Goal: Task Accomplishment & Management: Use online tool/utility

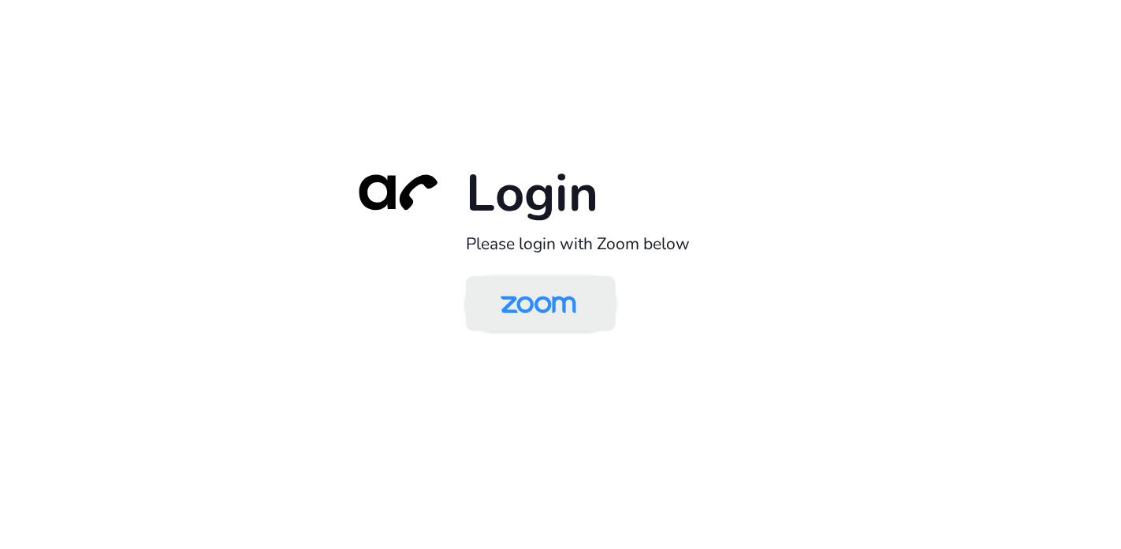
click at [552, 295] on img at bounding box center [538, 304] width 109 height 51
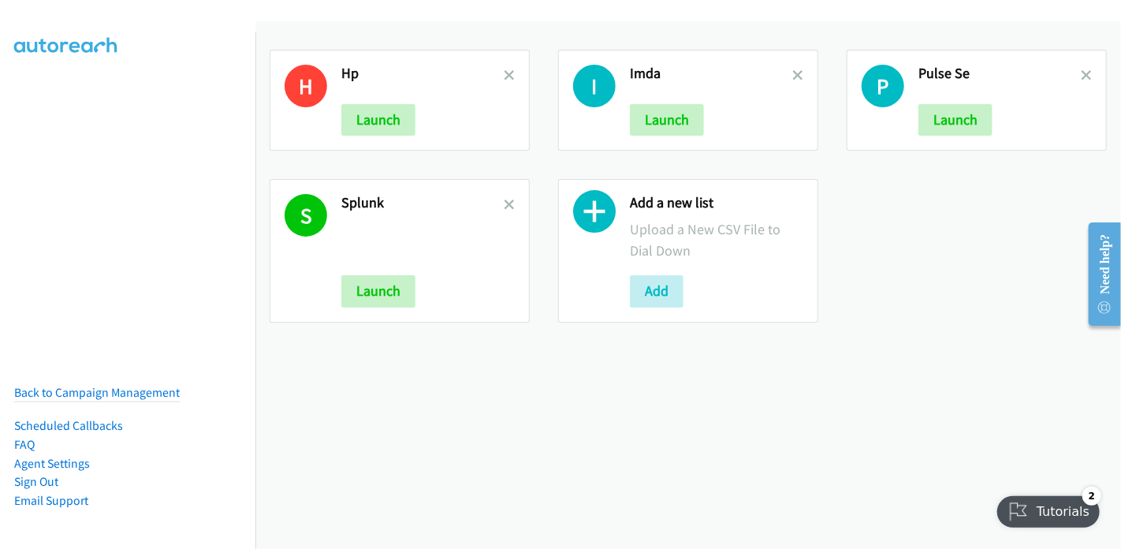
click at [590, 214] on icon at bounding box center [594, 215] width 43 height 43
click at [673, 293] on button "Add" at bounding box center [657, 291] width 54 height 32
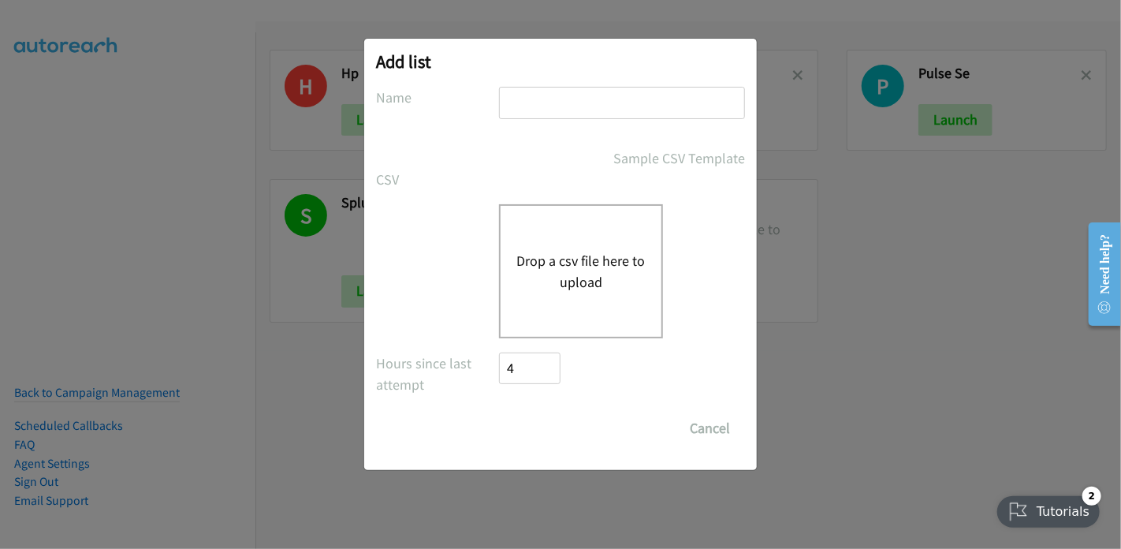
click at [568, 108] on input "text" at bounding box center [622, 103] width 246 height 32
type input "Splunk"
click at [583, 269] on button "Drop a csv file here to upload" at bounding box center [580, 271] width 129 height 43
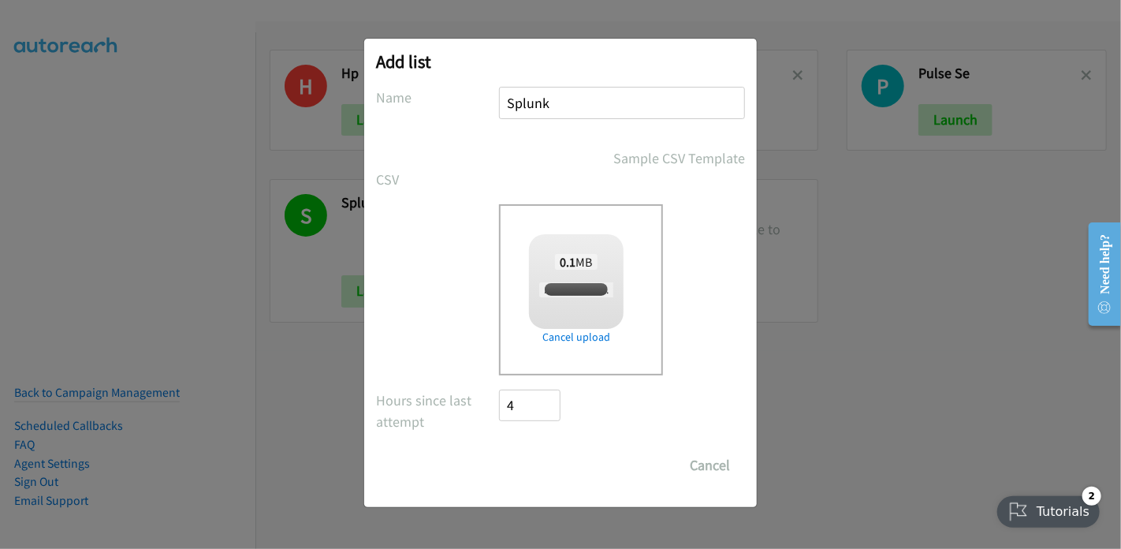
checkbox input "true"
click at [549, 467] on input "Save List" at bounding box center [540, 465] width 83 height 32
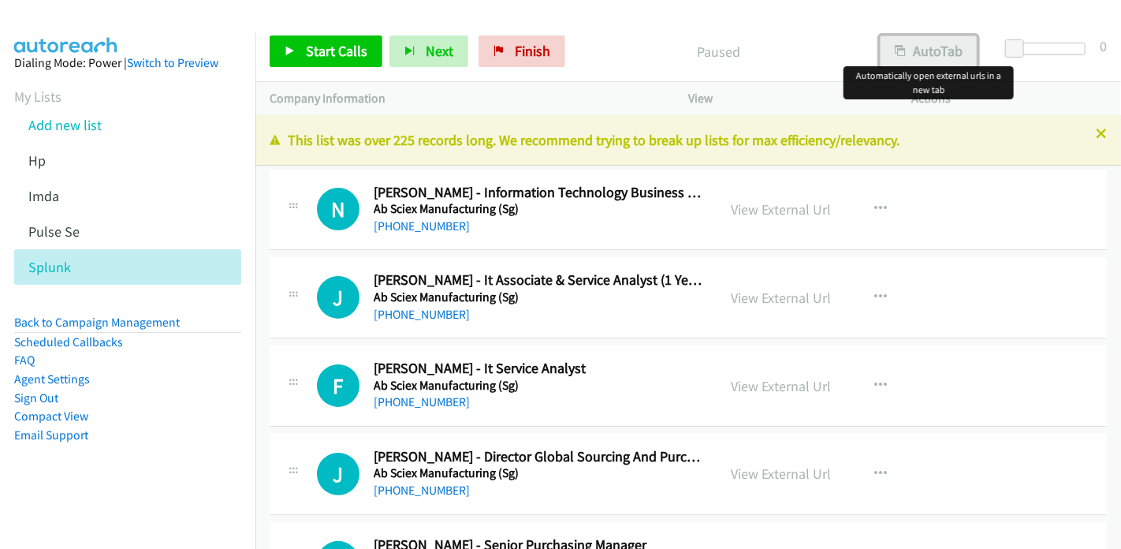
click at [943, 58] on button "AutoTab" at bounding box center [929, 51] width 98 height 32
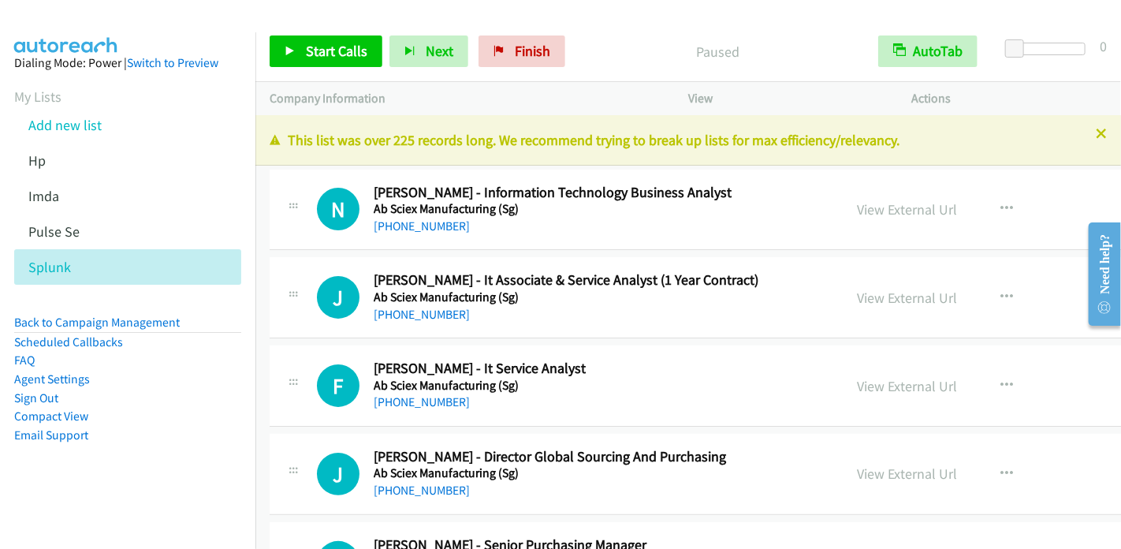
click at [551, 88] on div "Company Information" at bounding box center [464, 98] width 419 height 33
click at [857, 204] on link "View External Url" at bounding box center [907, 209] width 100 height 18
click at [302, 52] on link "Start Calls" at bounding box center [326, 51] width 113 height 32
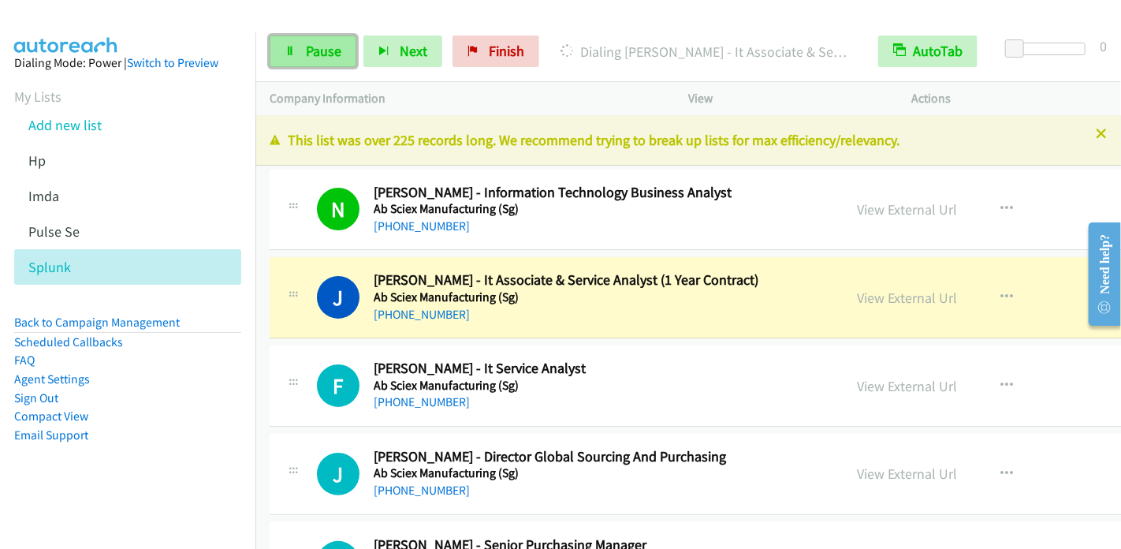
drag, startPoint x: 322, startPoint y: 46, endPoint x: 337, endPoint y: 38, distance: 17.6
click at [322, 46] on span "Pause" at bounding box center [323, 51] width 35 height 18
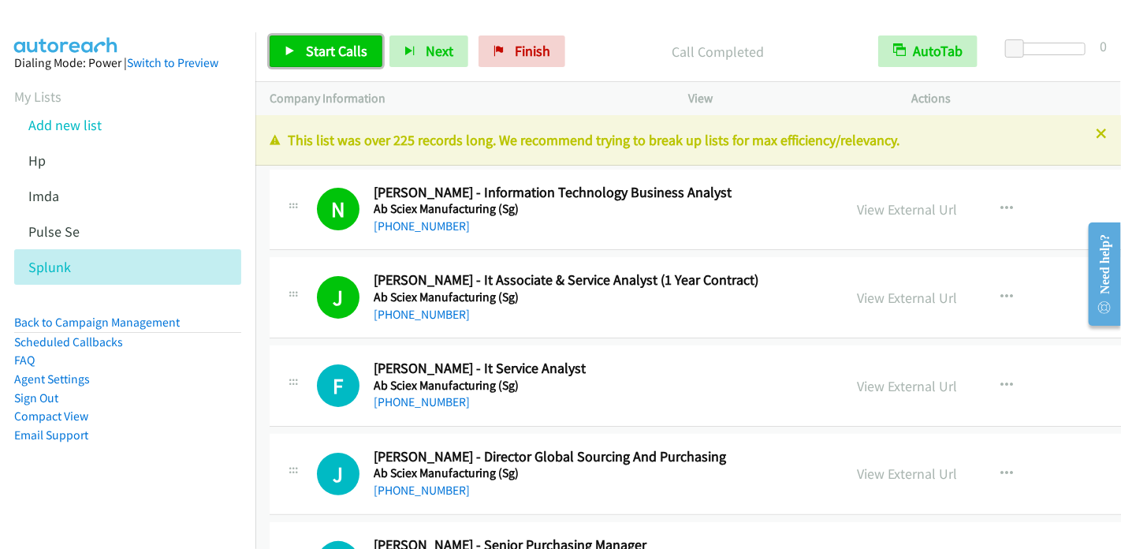
click at [312, 54] on span "Start Calls" at bounding box center [336, 51] width 61 height 18
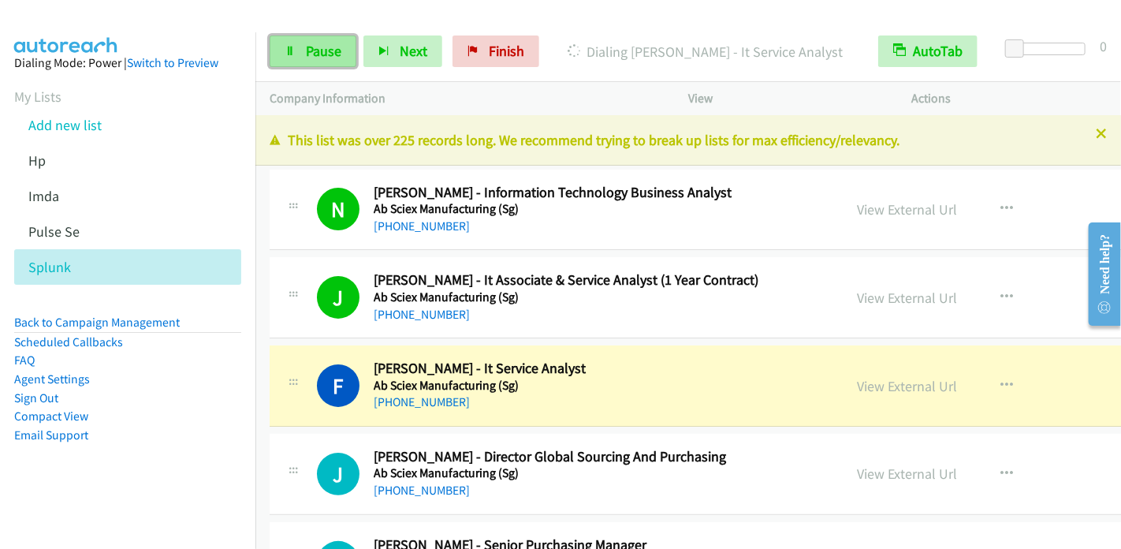
click at [326, 48] on span "Pause" at bounding box center [323, 51] width 35 height 18
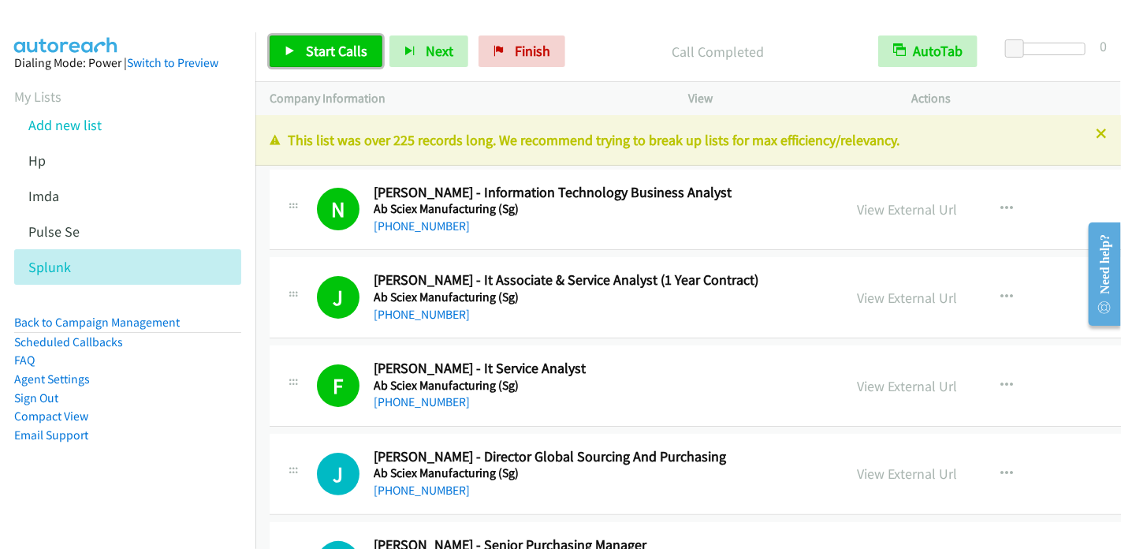
click at [329, 50] on span "Start Calls" at bounding box center [336, 51] width 61 height 18
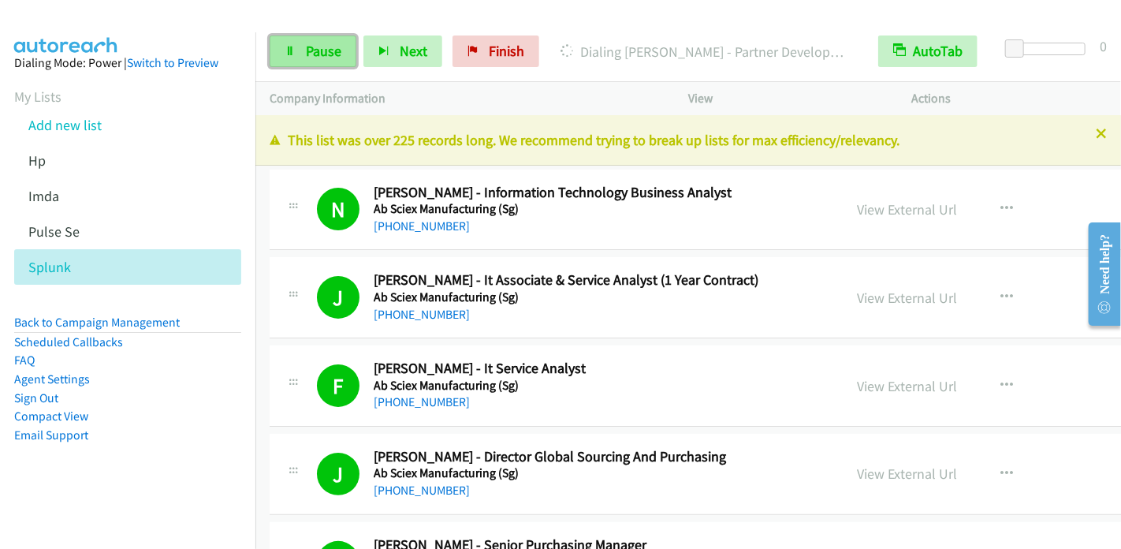
drag, startPoint x: 327, startPoint y: 46, endPoint x: 353, endPoint y: 38, distance: 27.2
click at [327, 46] on span "Pause" at bounding box center [323, 51] width 35 height 18
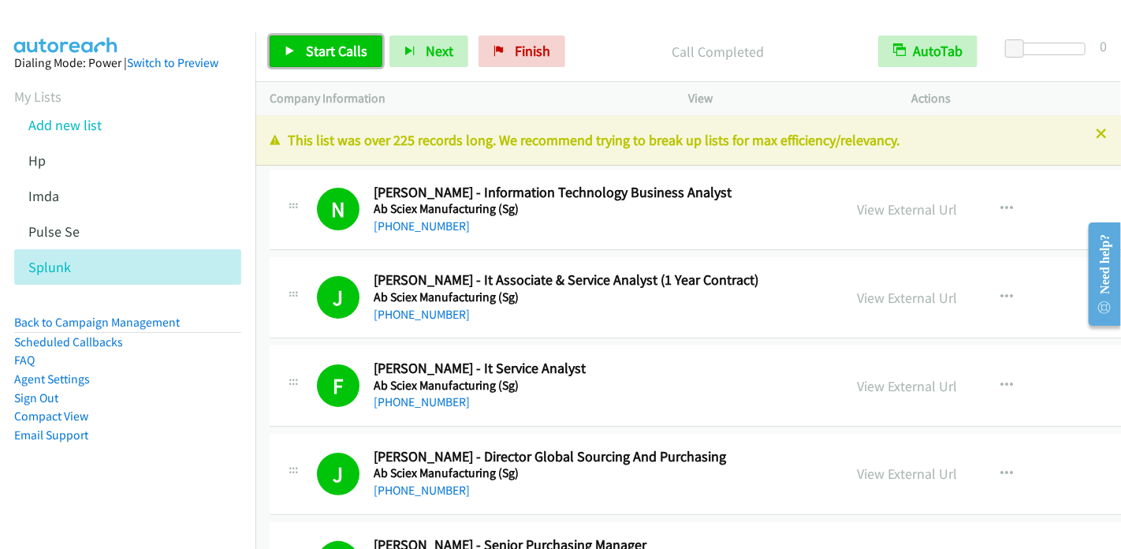
click at [342, 42] on span "Start Calls" at bounding box center [336, 51] width 61 height 18
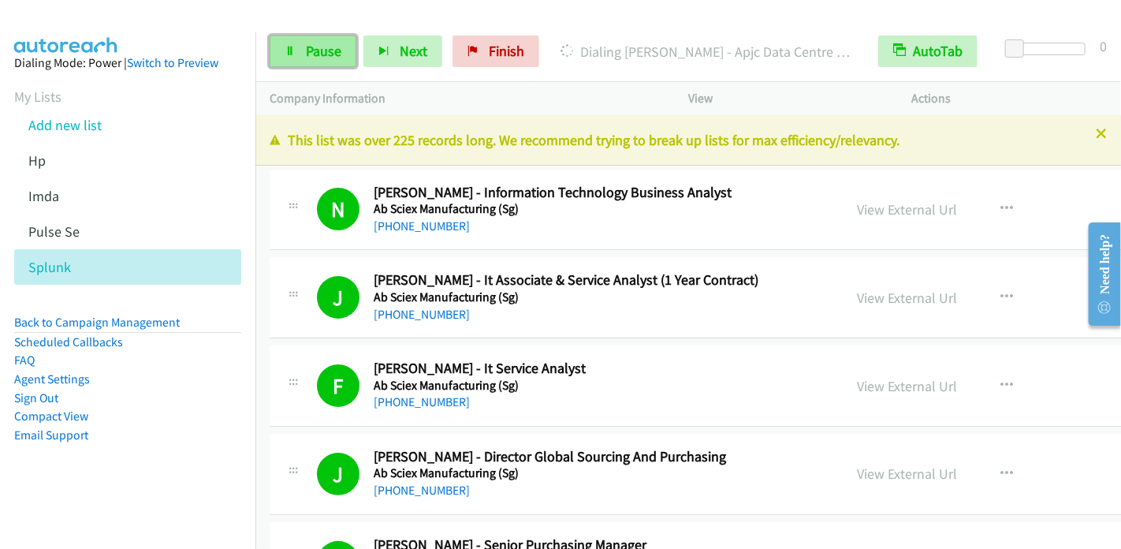
click at [319, 52] on span "Pause" at bounding box center [323, 51] width 35 height 18
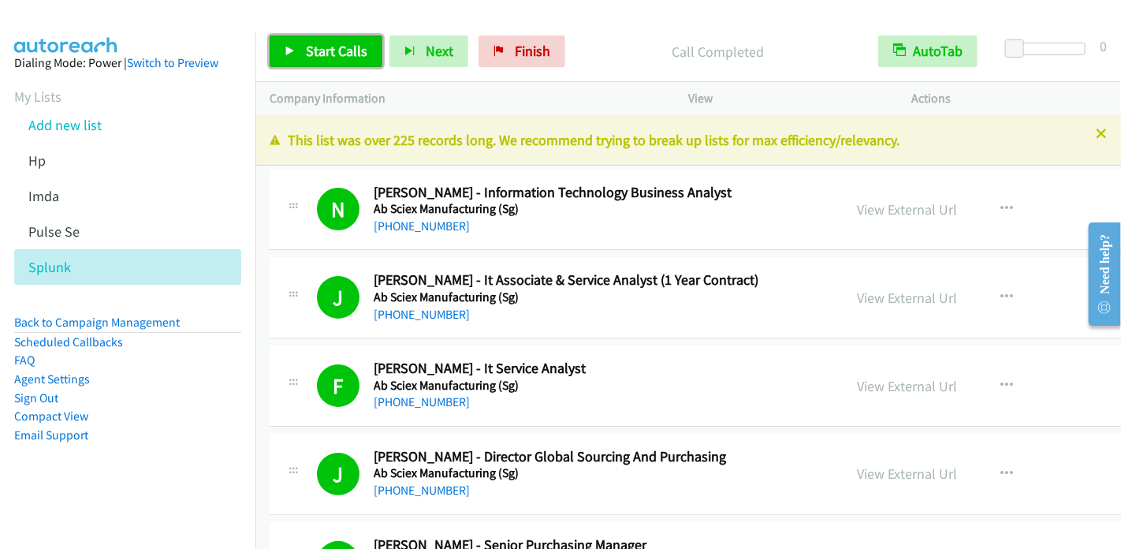
click at [318, 50] on span "Start Calls" at bounding box center [336, 51] width 61 height 18
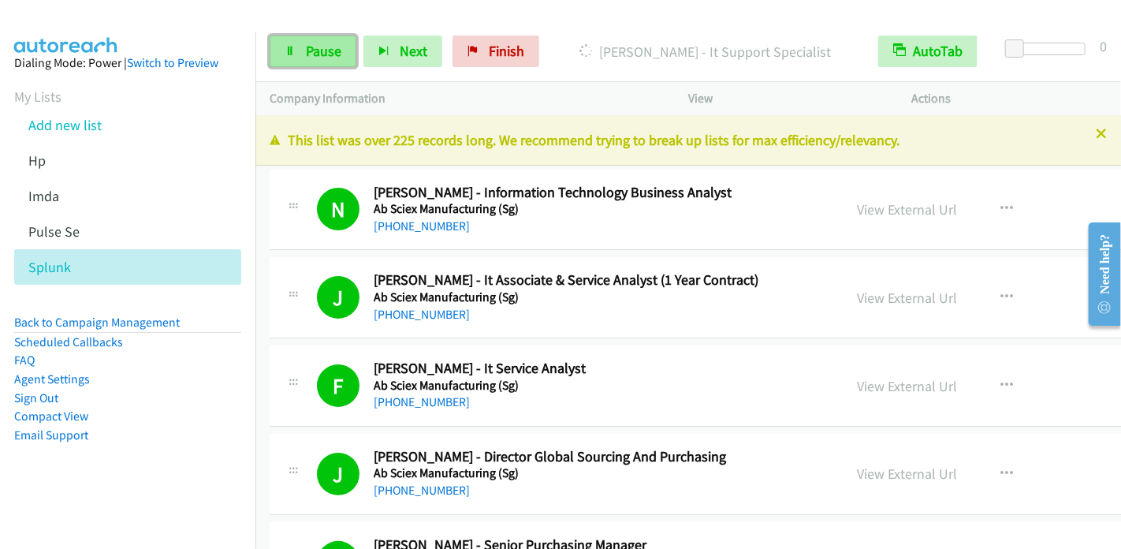
click at [328, 50] on span "Pause" at bounding box center [323, 51] width 35 height 18
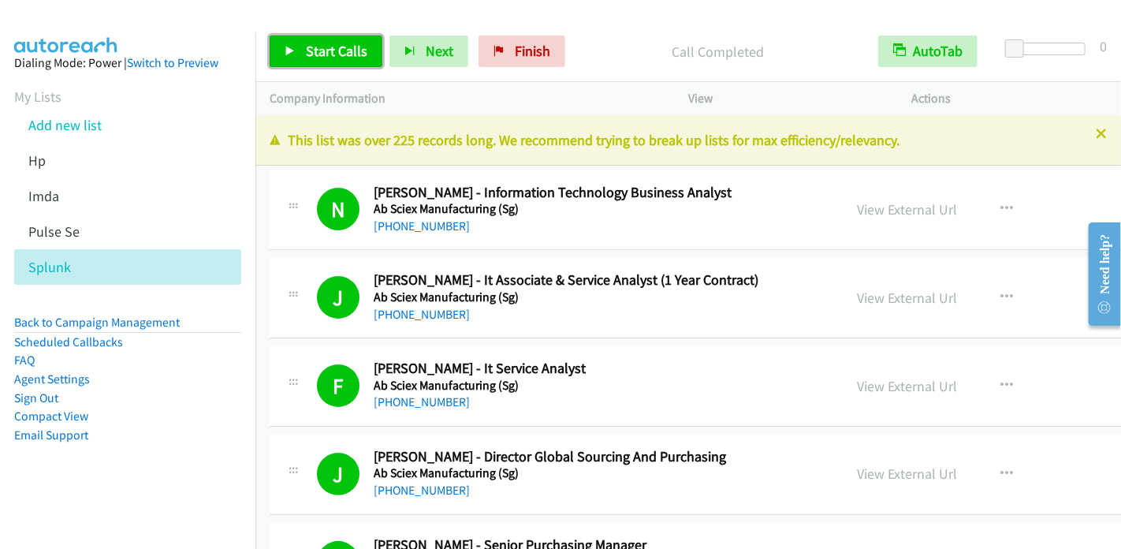
click at [337, 47] on span "Start Calls" at bounding box center [336, 51] width 61 height 18
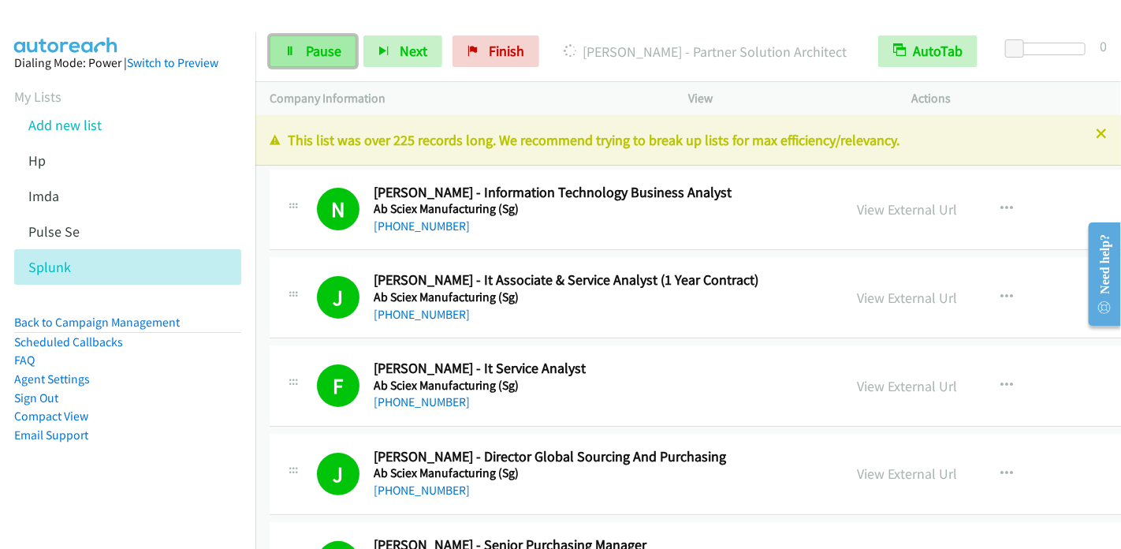
drag, startPoint x: 330, startPoint y: 53, endPoint x: 348, endPoint y: 47, distance: 19.2
click at [330, 53] on span "Pause" at bounding box center [323, 51] width 35 height 18
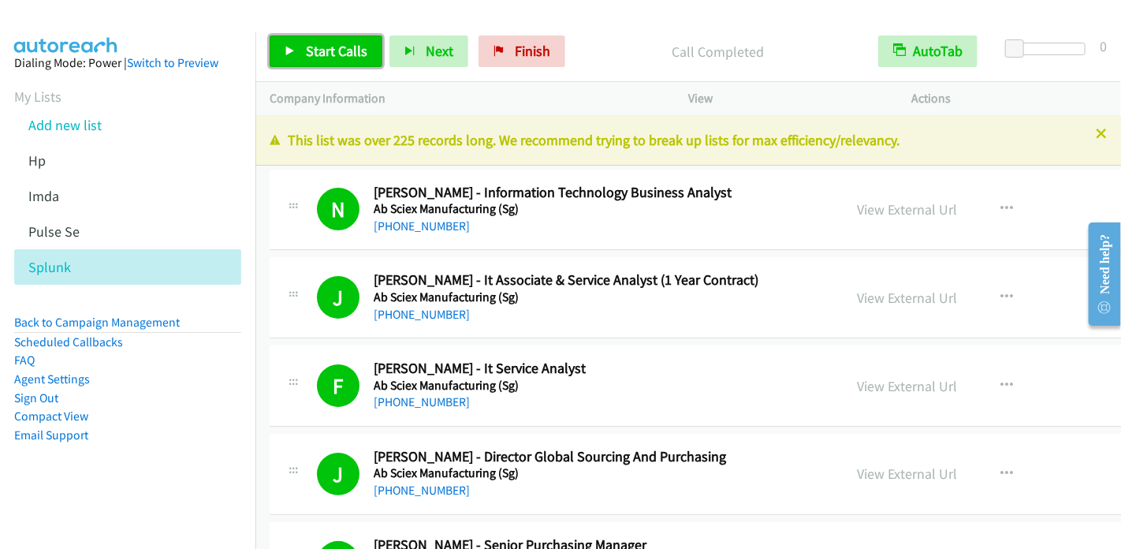
click at [332, 43] on span "Start Calls" at bounding box center [336, 51] width 61 height 18
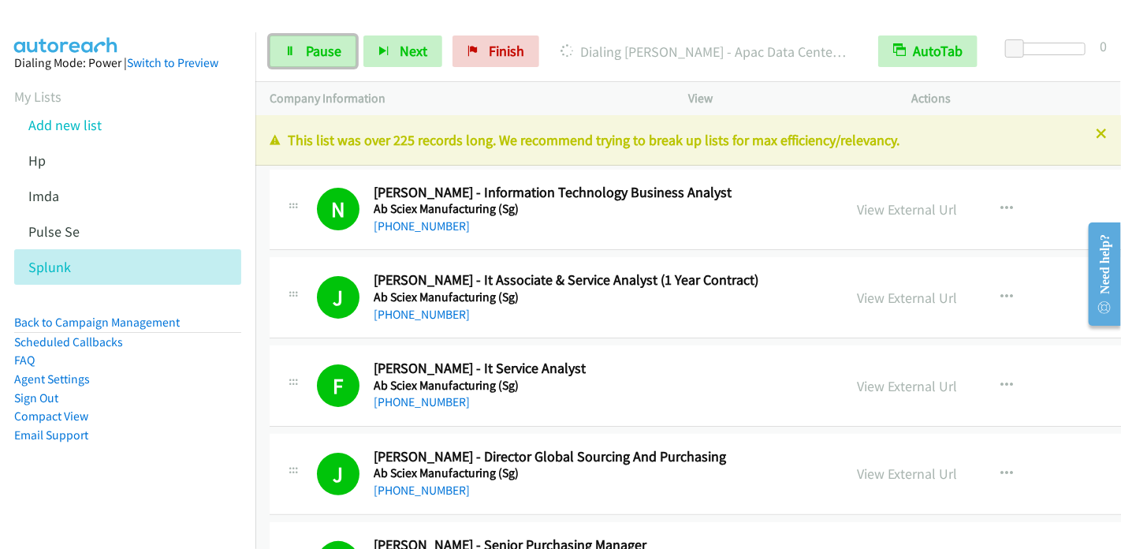
drag, startPoint x: 329, startPoint y: 54, endPoint x: 375, endPoint y: 33, distance: 50.8
click at [329, 54] on span "Pause" at bounding box center [323, 51] width 35 height 18
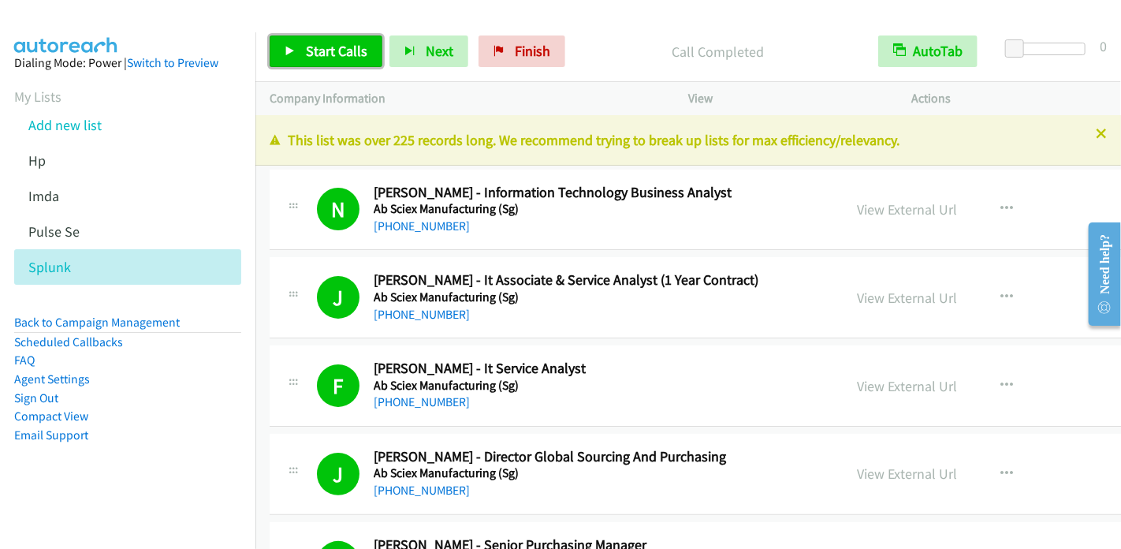
click at [303, 39] on link "Start Calls" at bounding box center [326, 51] width 113 height 32
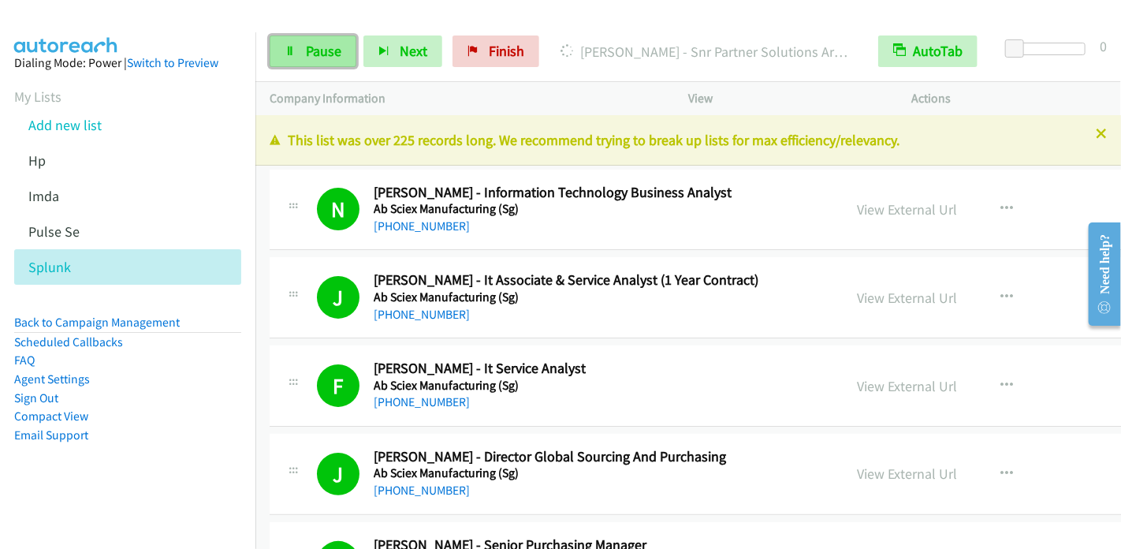
drag, startPoint x: 311, startPoint y: 54, endPoint x: 320, endPoint y: 48, distance: 10.3
click at [311, 54] on span "Pause" at bounding box center [323, 51] width 35 height 18
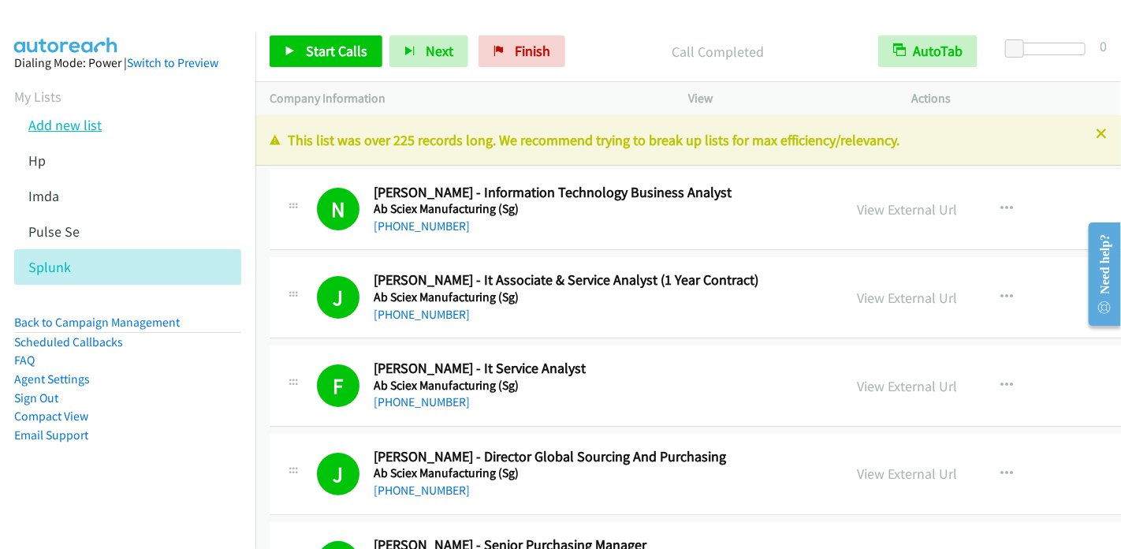
click at [66, 129] on link "Add new list" at bounding box center [64, 125] width 73 height 18
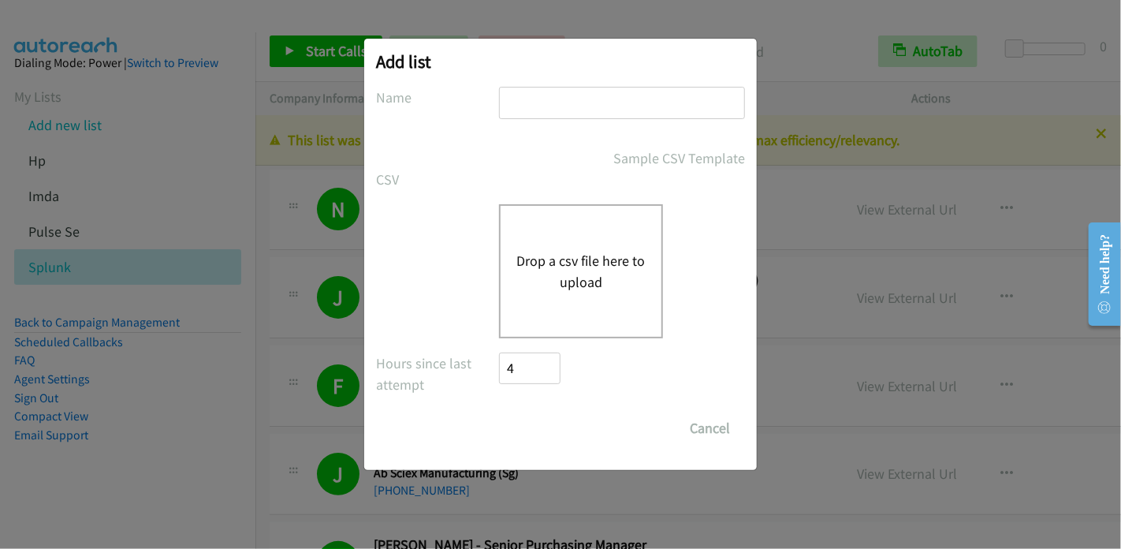
click at [549, 114] on input "text" at bounding box center [622, 103] width 246 height 32
type input "Splunk"
click at [568, 256] on button "Drop a csv file here to upload" at bounding box center [580, 271] width 129 height 43
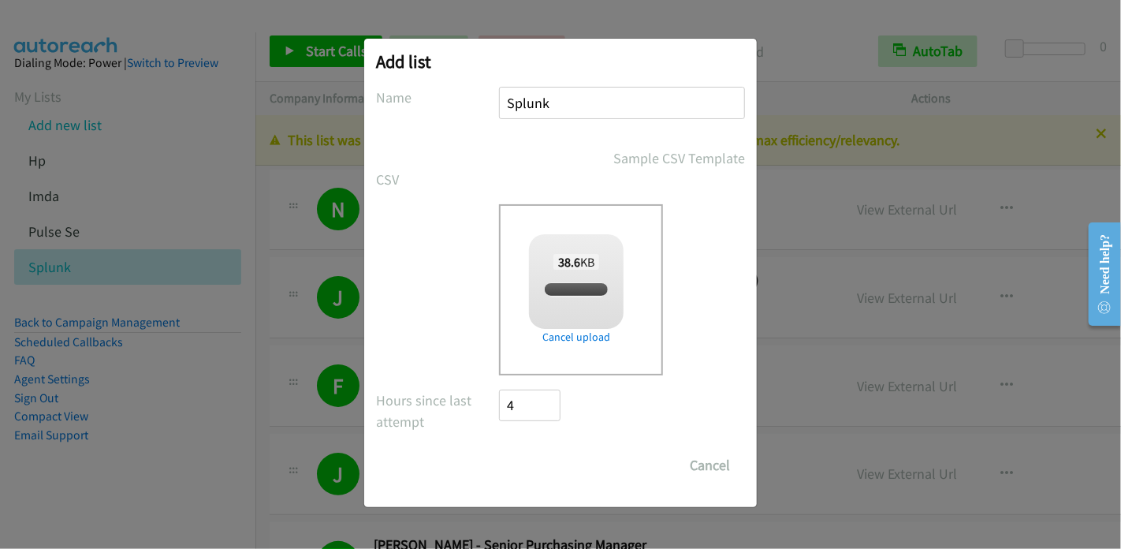
checkbox input "true"
click at [564, 469] on input "Save List" at bounding box center [540, 465] width 83 height 32
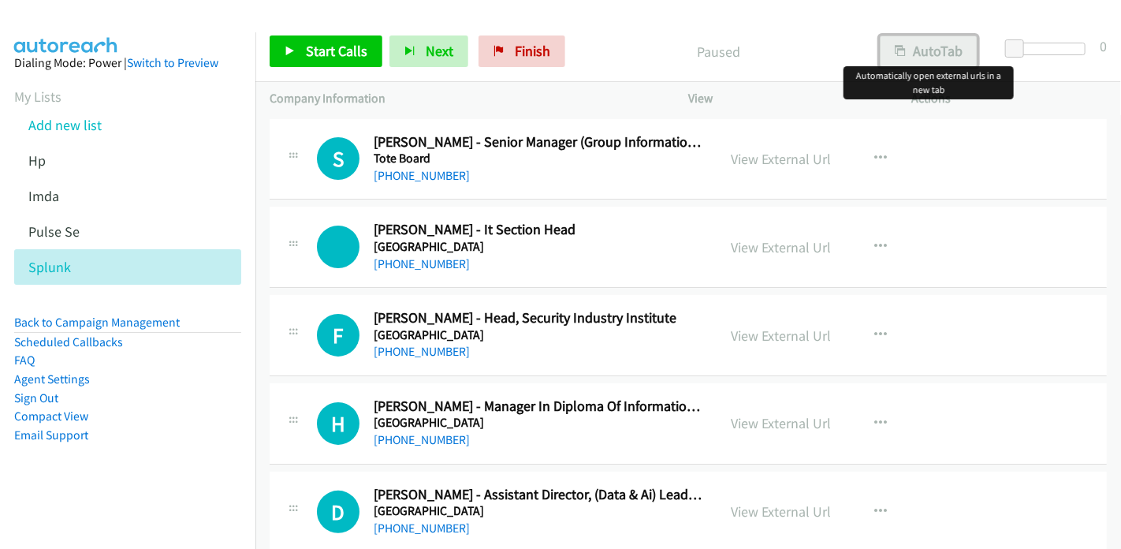
click at [929, 55] on button "AutoTab" at bounding box center [929, 51] width 98 height 32
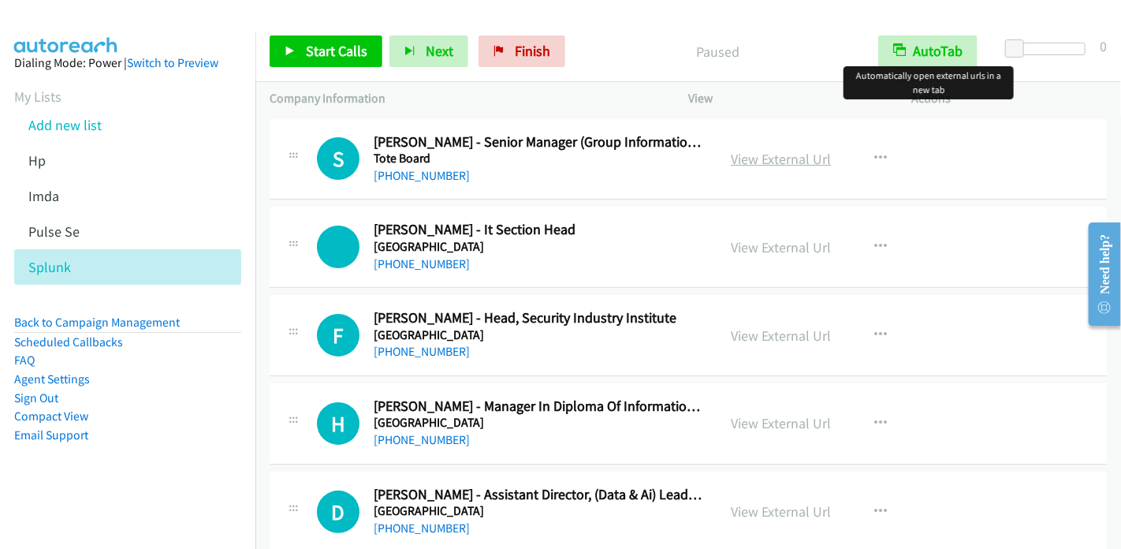
click at [770, 158] on link "View External Url" at bounding box center [781, 159] width 100 height 18
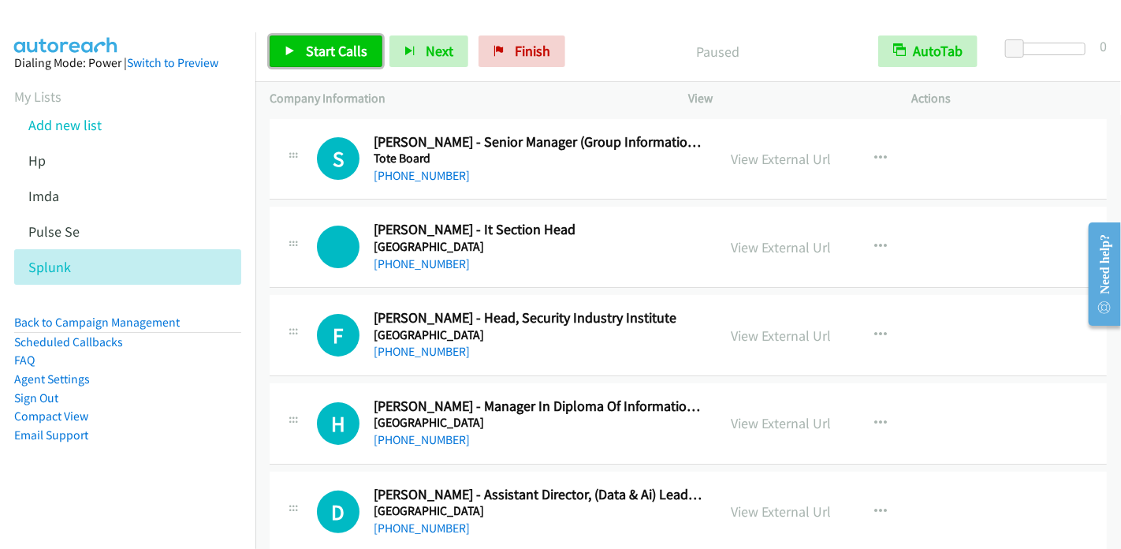
click at [351, 53] on span "Start Calls" at bounding box center [336, 51] width 61 height 18
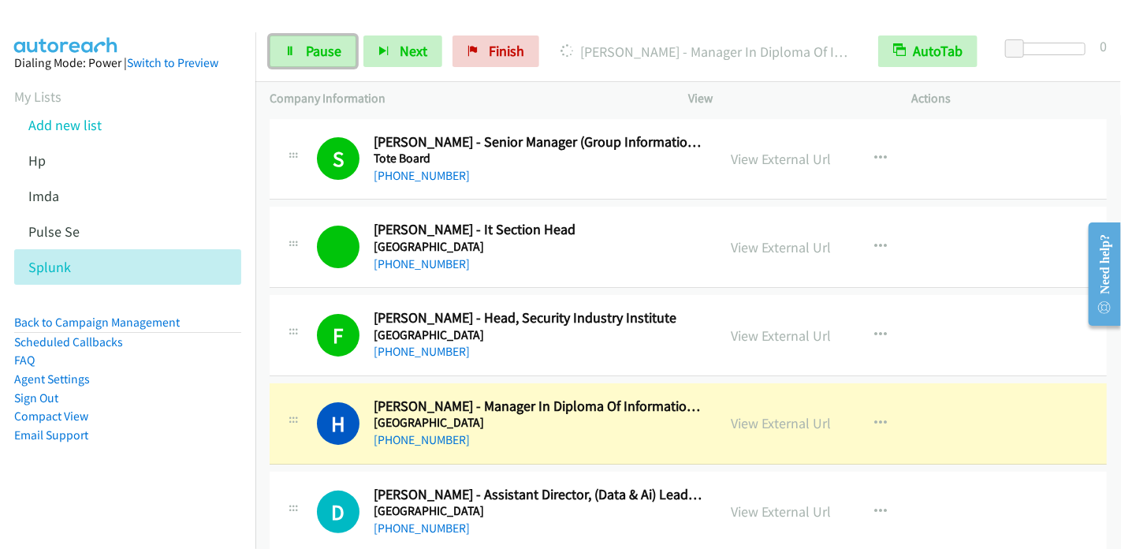
drag, startPoint x: 287, startPoint y: 41, endPoint x: 307, endPoint y: 24, distance: 25.7
click at [289, 43] on link "Pause" at bounding box center [313, 51] width 87 height 32
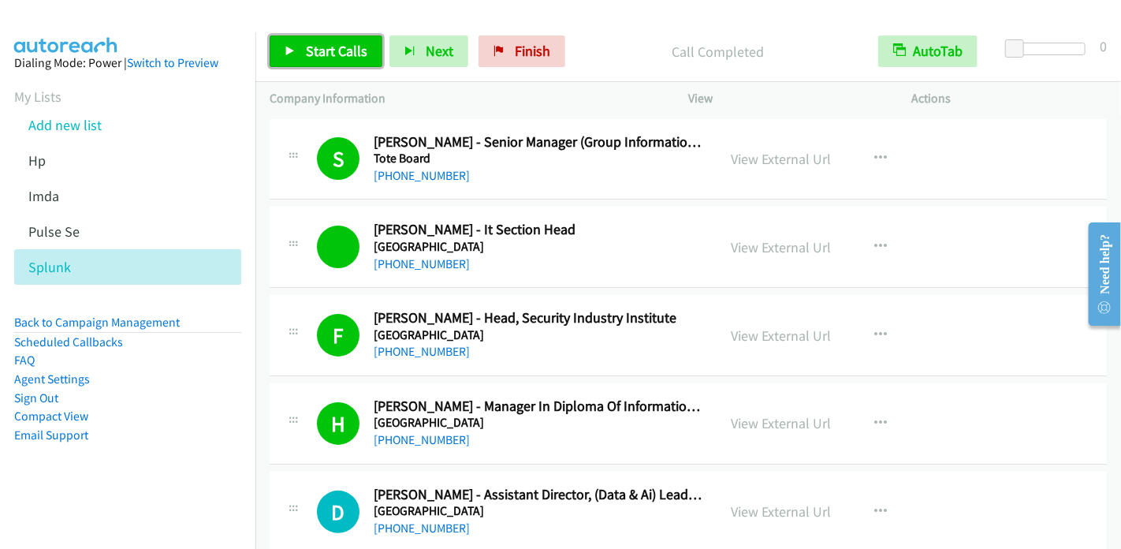
click at [322, 47] on span "Start Calls" at bounding box center [336, 51] width 61 height 18
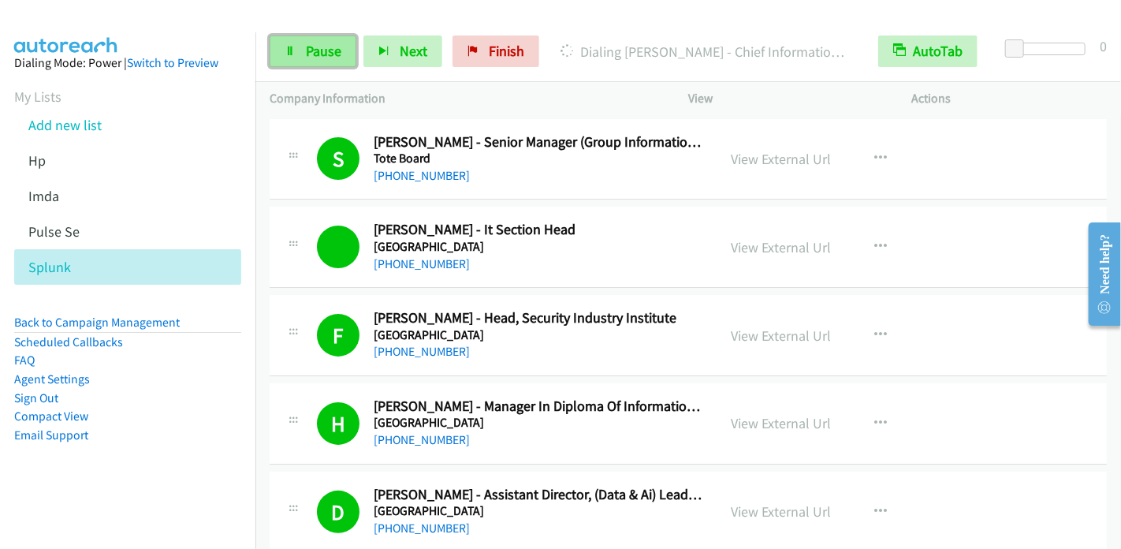
click at [306, 59] on span "Pause" at bounding box center [323, 51] width 35 height 18
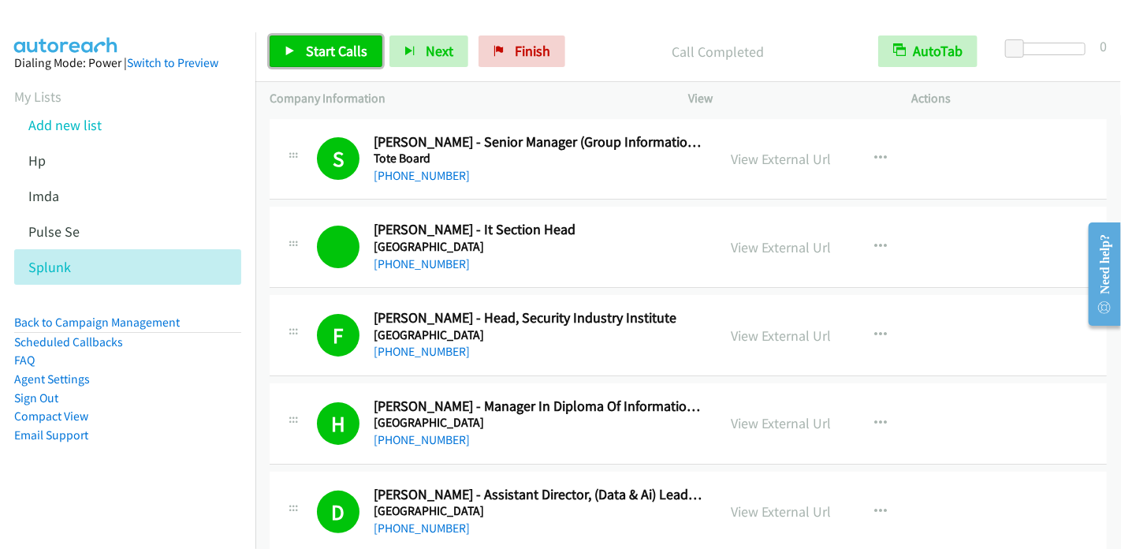
click at [344, 53] on span "Start Calls" at bounding box center [336, 51] width 61 height 18
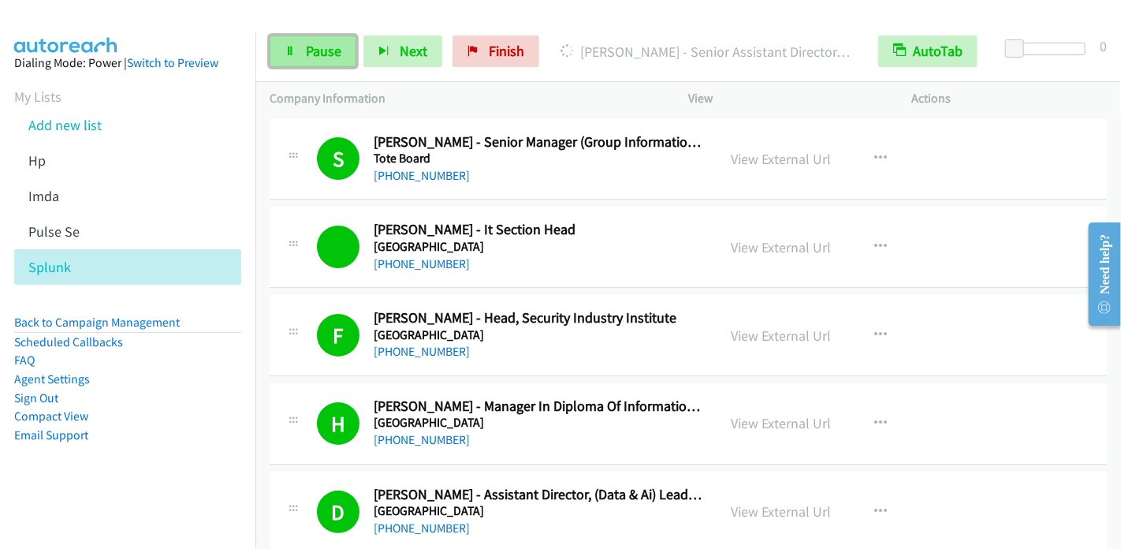
drag, startPoint x: 341, startPoint y: 49, endPoint x: 350, endPoint y: 47, distance: 9.0
click at [341, 49] on link "Pause" at bounding box center [313, 51] width 87 height 32
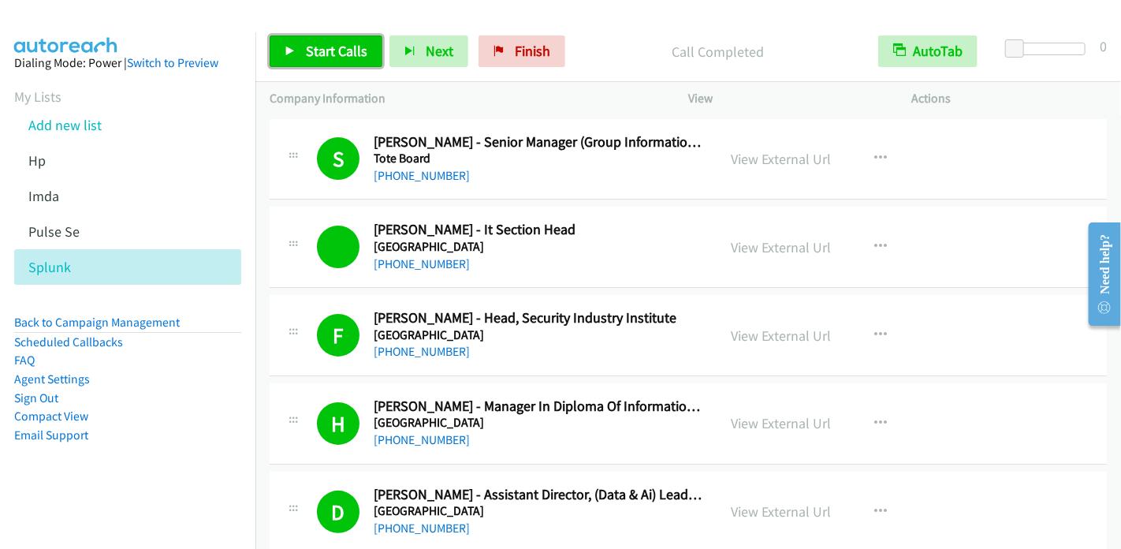
click at [313, 64] on link "Start Calls" at bounding box center [326, 51] width 113 height 32
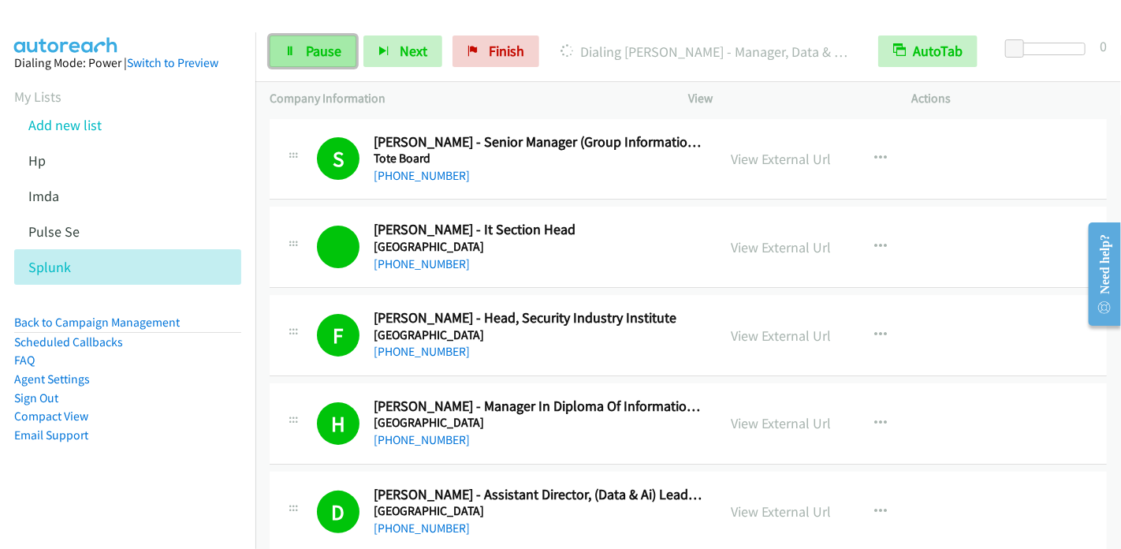
click at [333, 37] on link "Pause" at bounding box center [313, 51] width 87 height 32
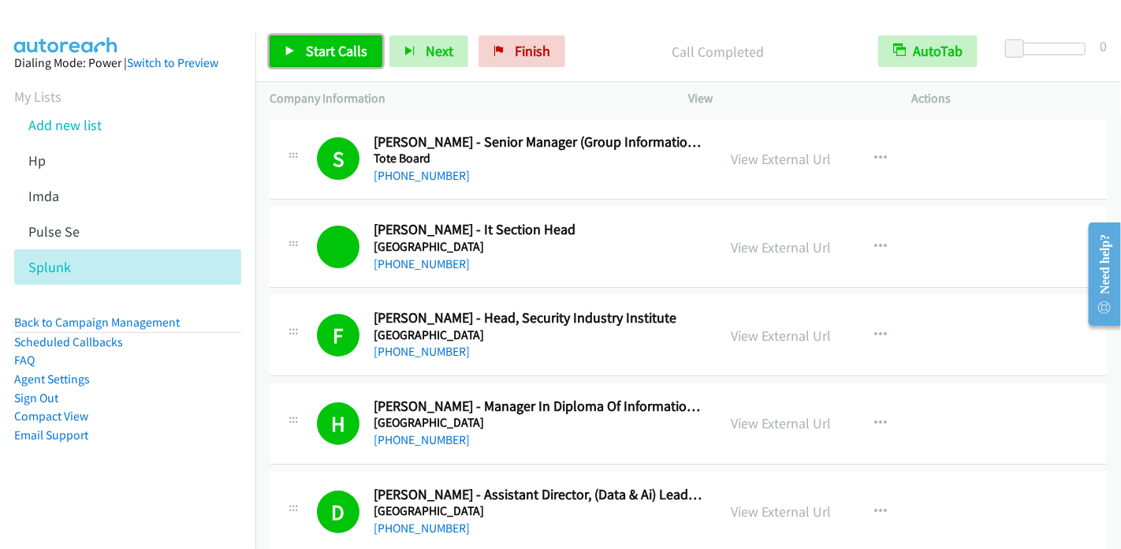
click at [331, 58] on span "Start Calls" at bounding box center [336, 51] width 61 height 18
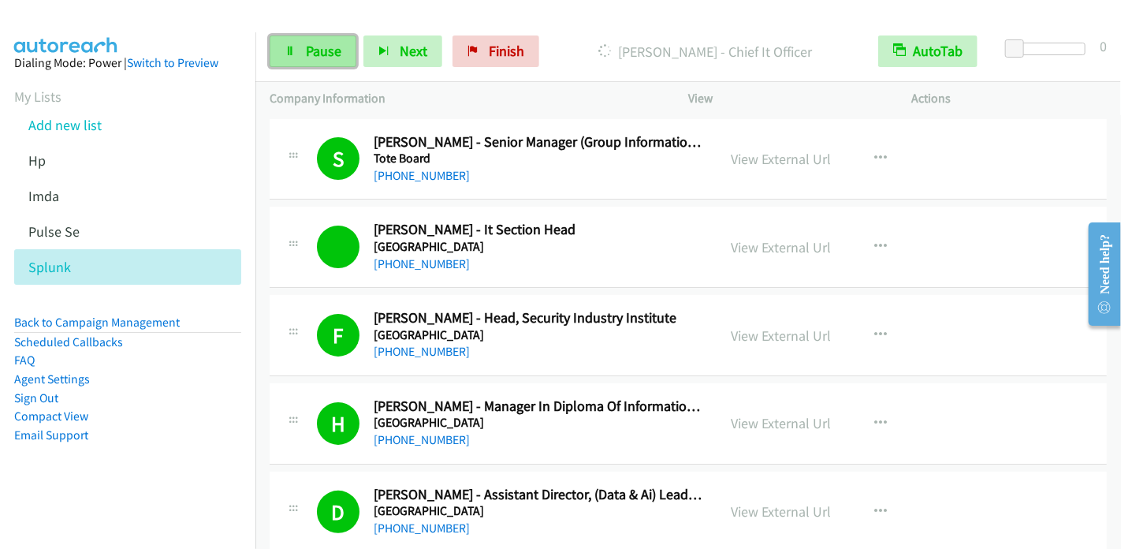
drag, startPoint x: 330, startPoint y: 53, endPoint x: 347, endPoint y: 45, distance: 19.0
click at [330, 53] on span "Pause" at bounding box center [323, 51] width 35 height 18
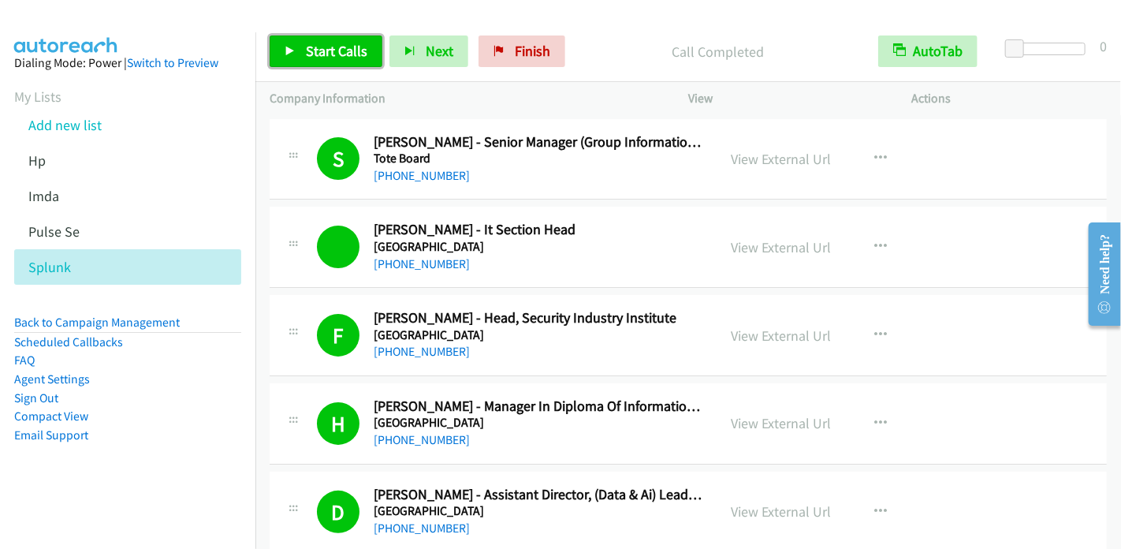
click at [341, 50] on span "Start Calls" at bounding box center [336, 51] width 61 height 18
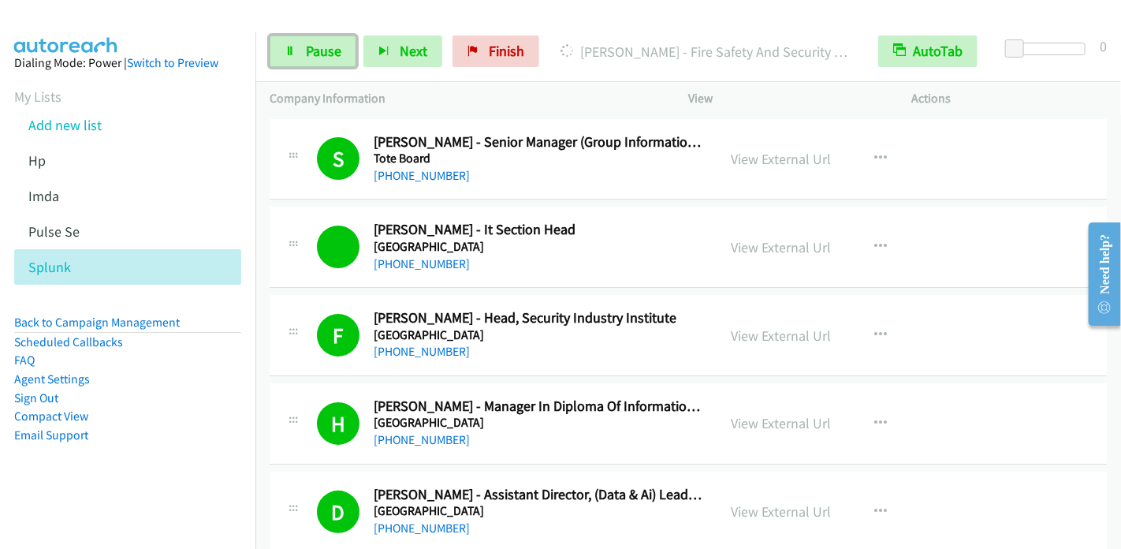
drag, startPoint x: 296, startPoint y: 50, endPoint x: 399, endPoint y: 17, distance: 107.7
click at [296, 51] on link "Pause" at bounding box center [313, 51] width 87 height 32
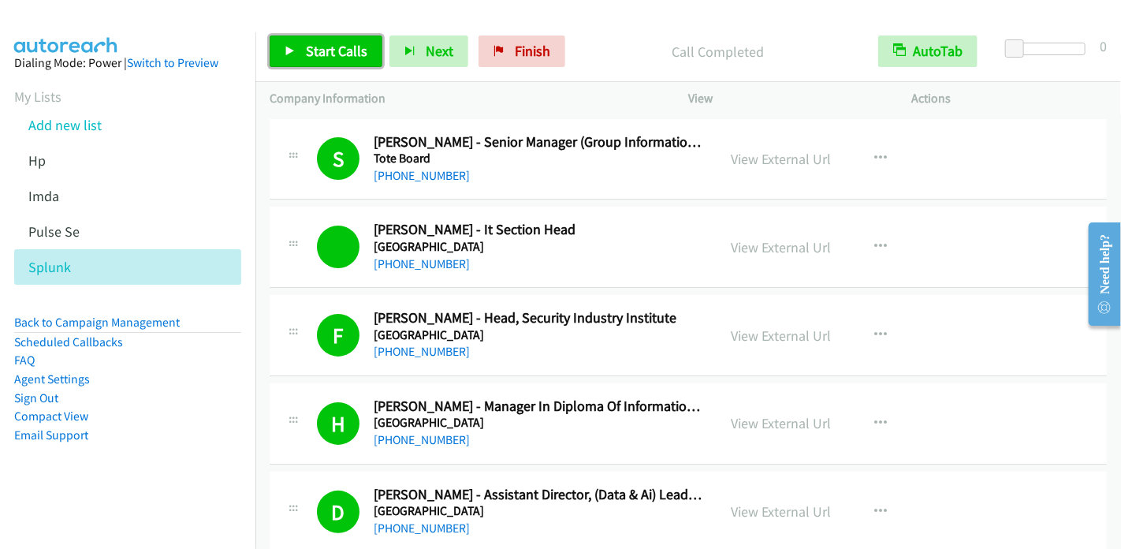
click at [324, 45] on span "Start Calls" at bounding box center [336, 51] width 61 height 18
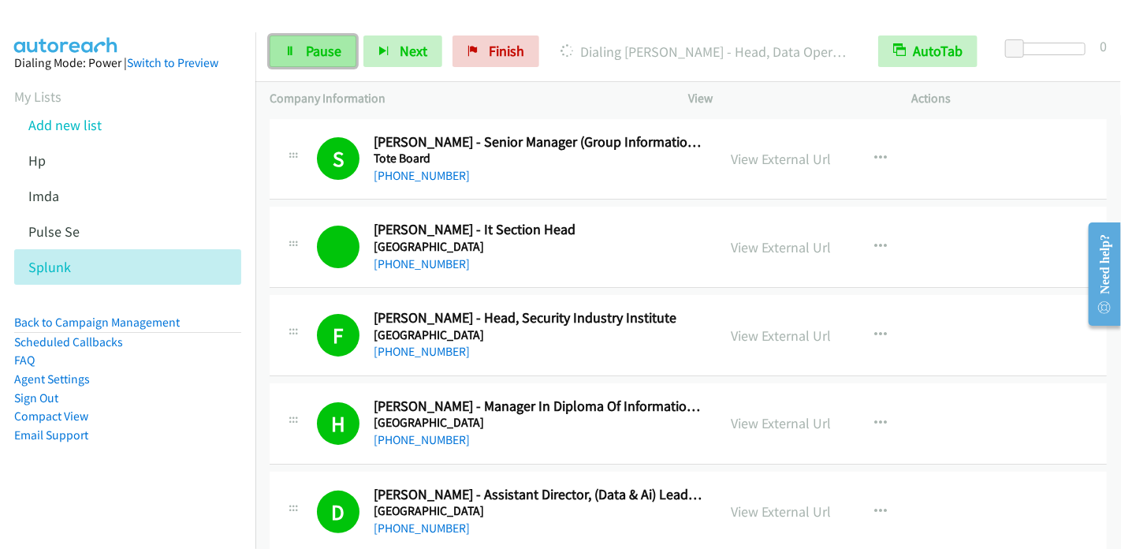
click at [315, 52] on span "Pause" at bounding box center [323, 51] width 35 height 18
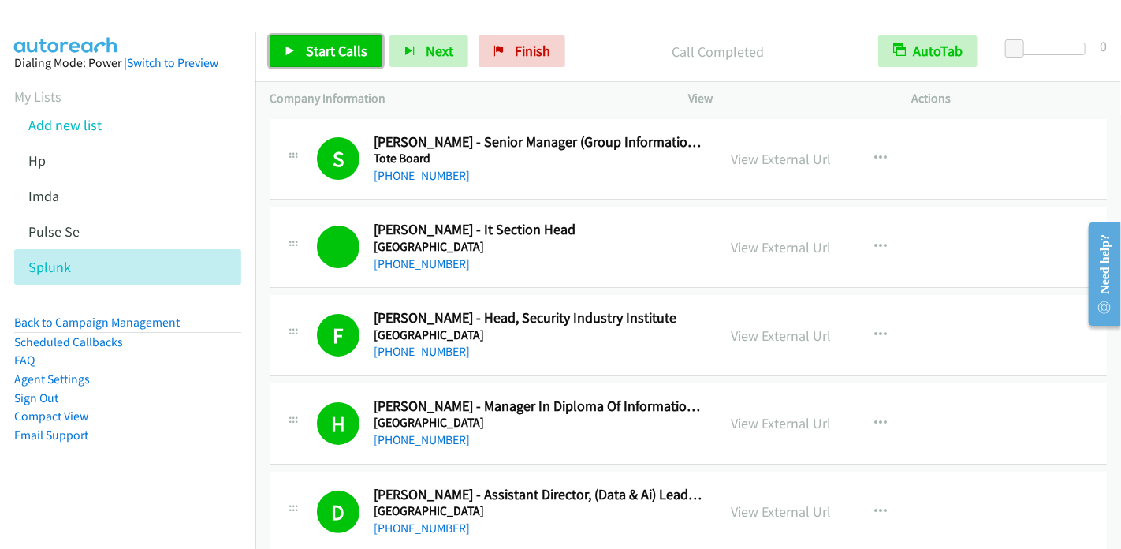
click at [333, 53] on span "Start Calls" at bounding box center [336, 51] width 61 height 18
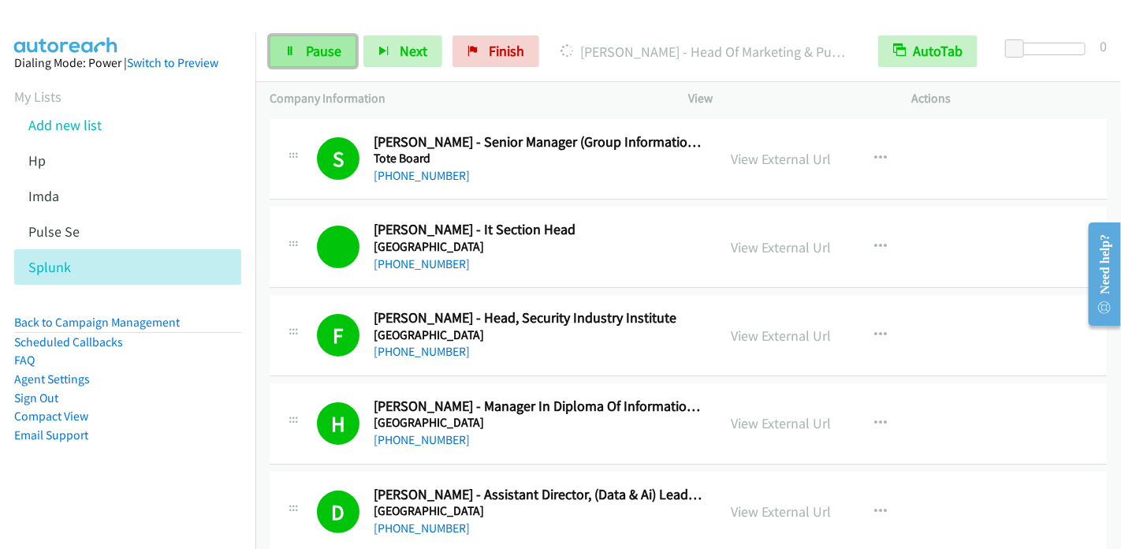
click at [307, 53] on span "Pause" at bounding box center [323, 51] width 35 height 18
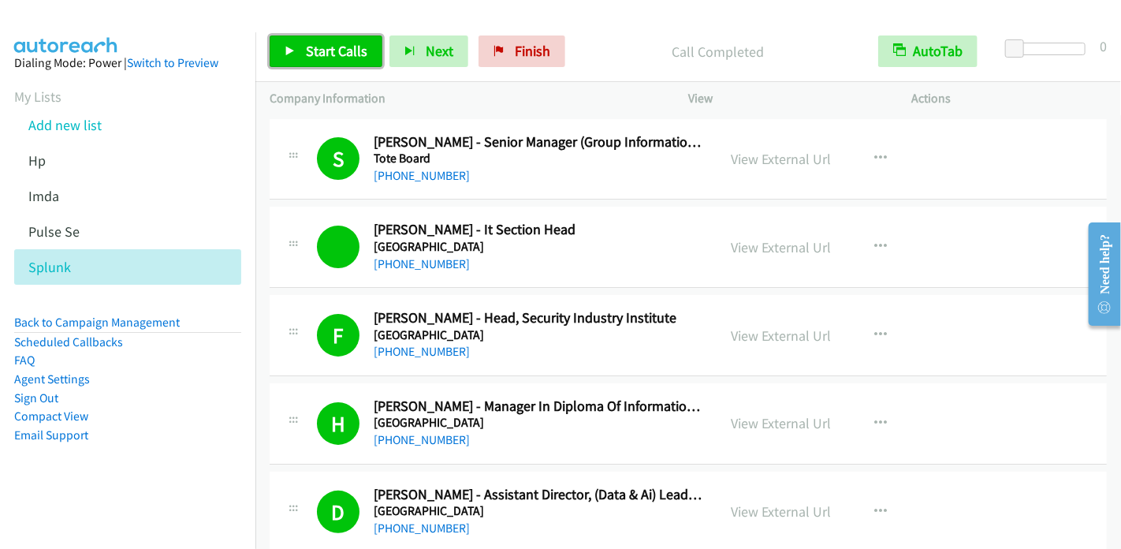
click at [312, 53] on span "Start Calls" at bounding box center [336, 51] width 61 height 18
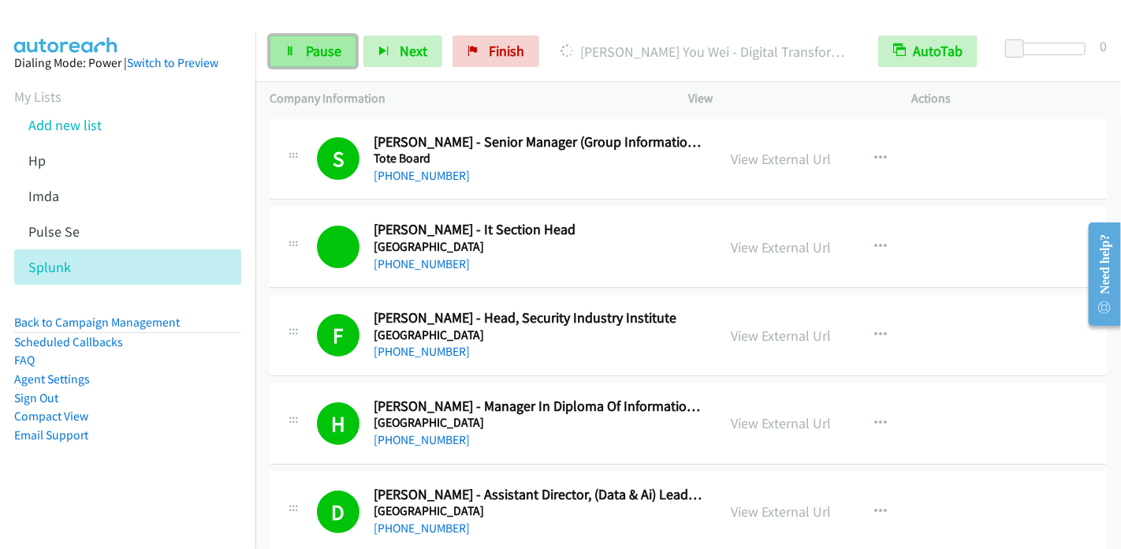
click at [320, 47] on span "Pause" at bounding box center [323, 51] width 35 height 18
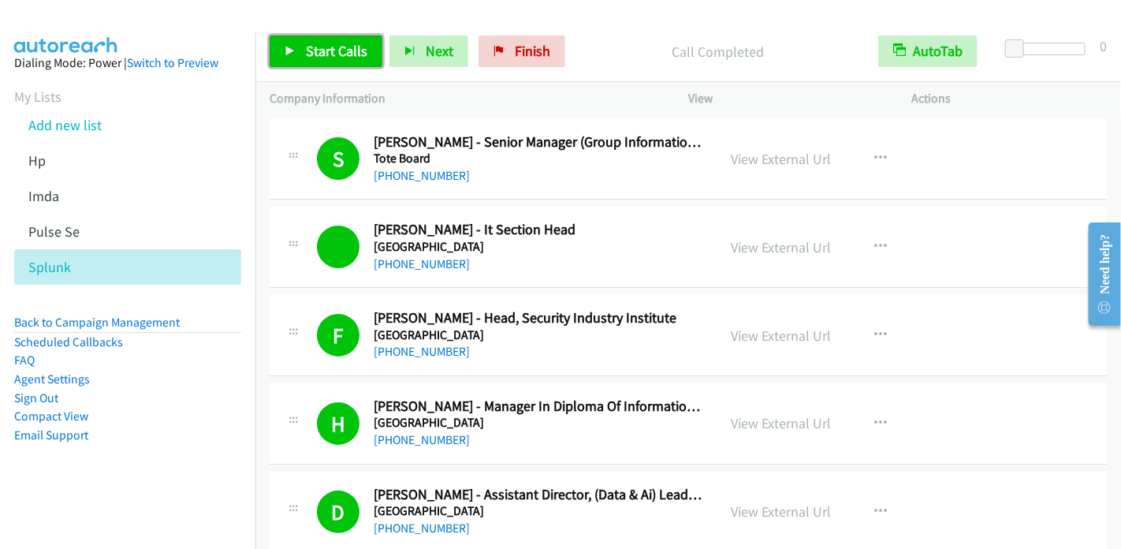
click at [318, 45] on span "Start Calls" at bounding box center [336, 51] width 61 height 18
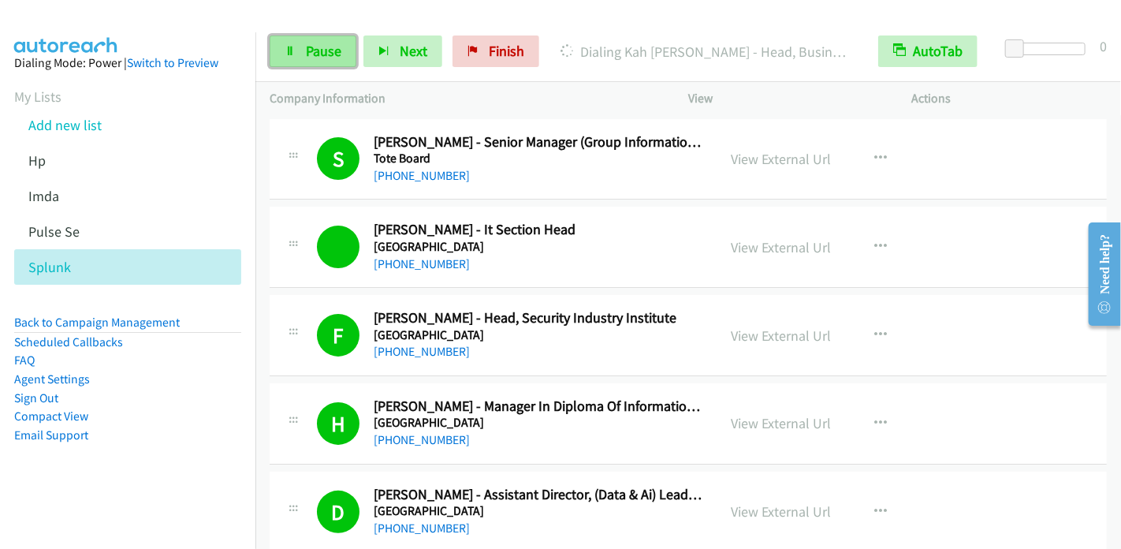
click at [337, 56] on span "Pause" at bounding box center [323, 51] width 35 height 18
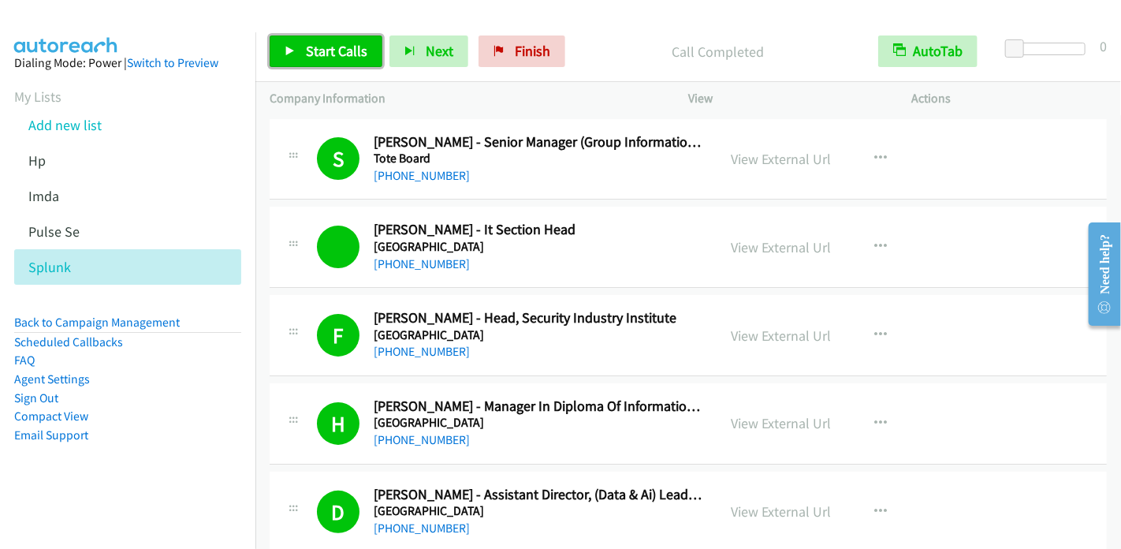
click at [350, 53] on span "Start Calls" at bounding box center [336, 51] width 61 height 18
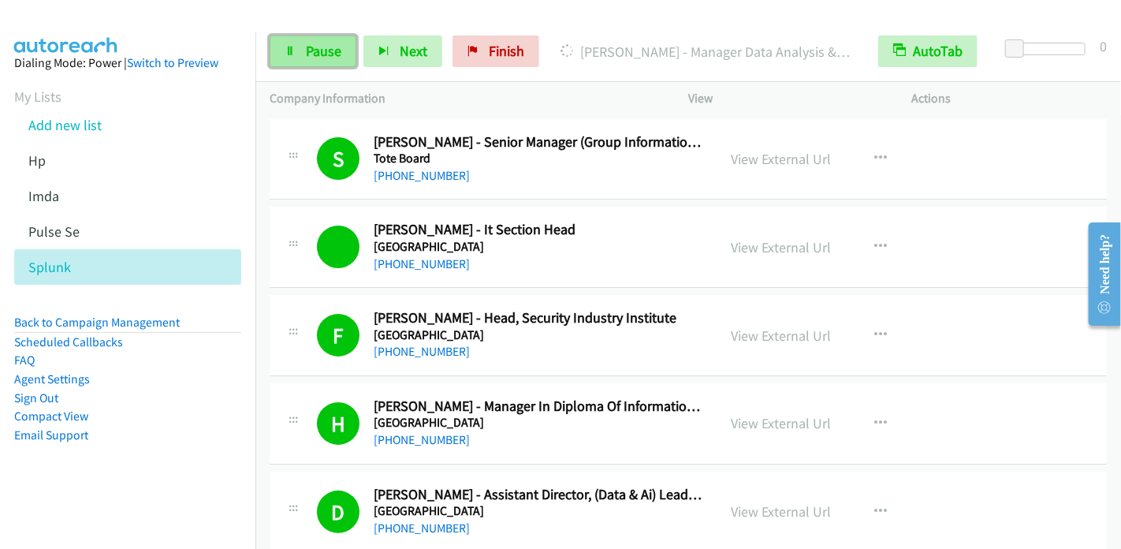
click at [331, 44] on span "Pause" at bounding box center [323, 51] width 35 height 18
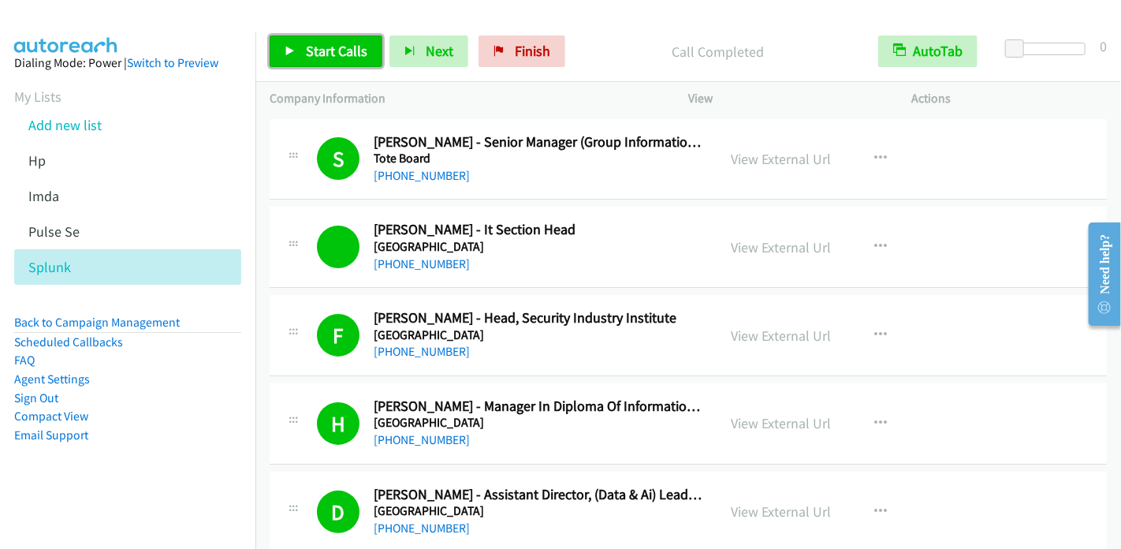
click at [331, 47] on span "Start Calls" at bounding box center [336, 51] width 61 height 18
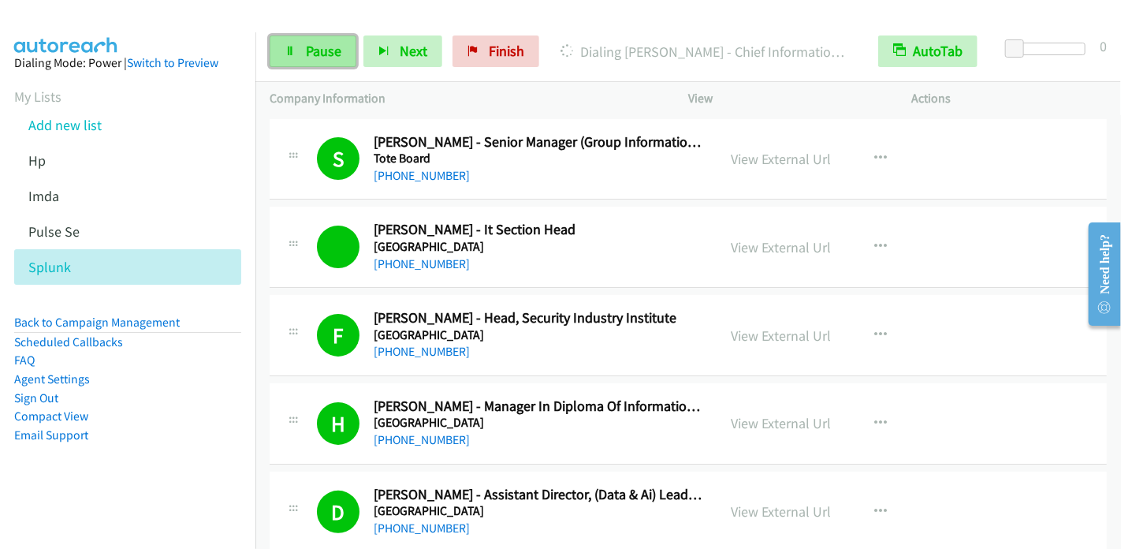
click at [333, 47] on span "Pause" at bounding box center [323, 51] width 35 height 18
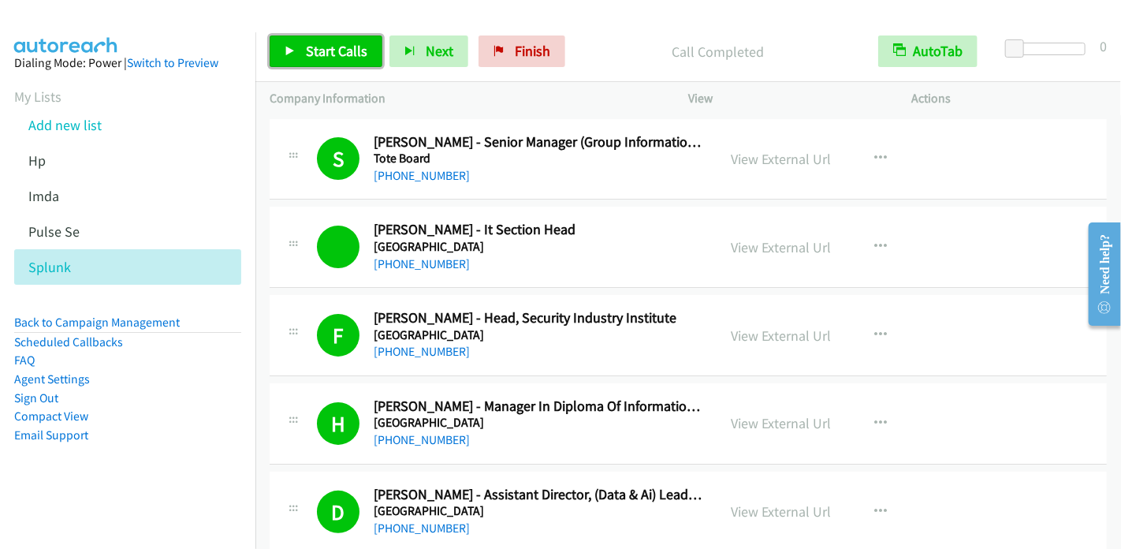
click at [321, 53] on span "Start Calls" at bounding box center [336, 51] width 61 height 18
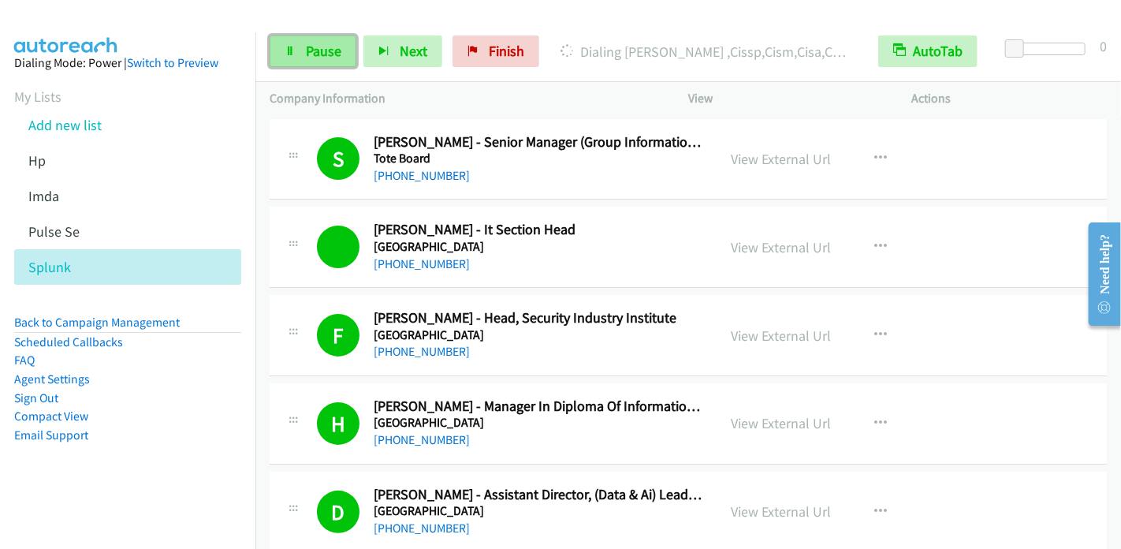
click at [311, 58] on span "Pause" at bounding box center [323, 51] width 35 height 18
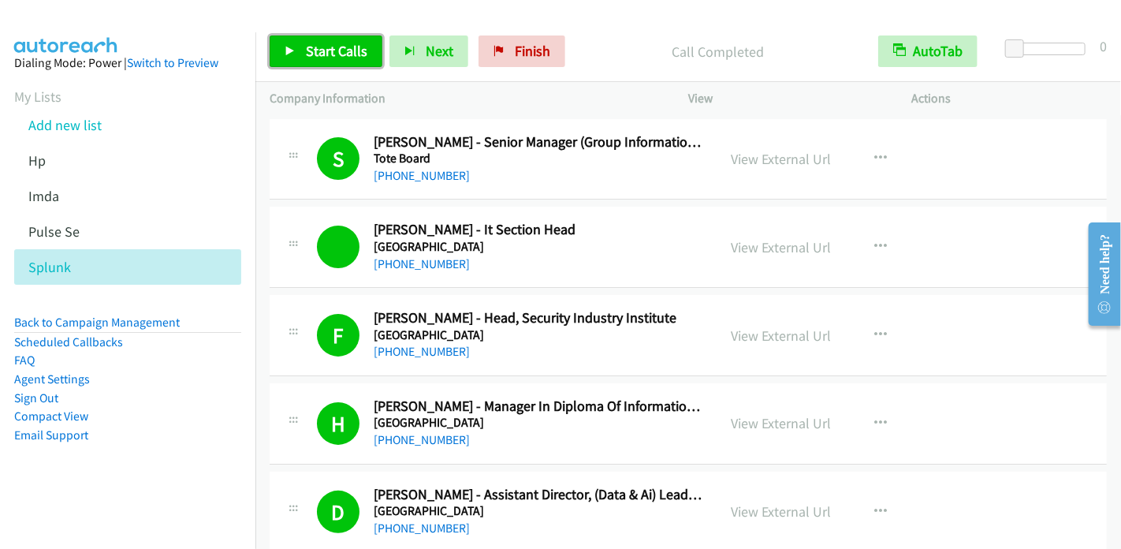
click at [311, 51] on span "Start Calls" at bounding box center [336, 51] width 61 height 18
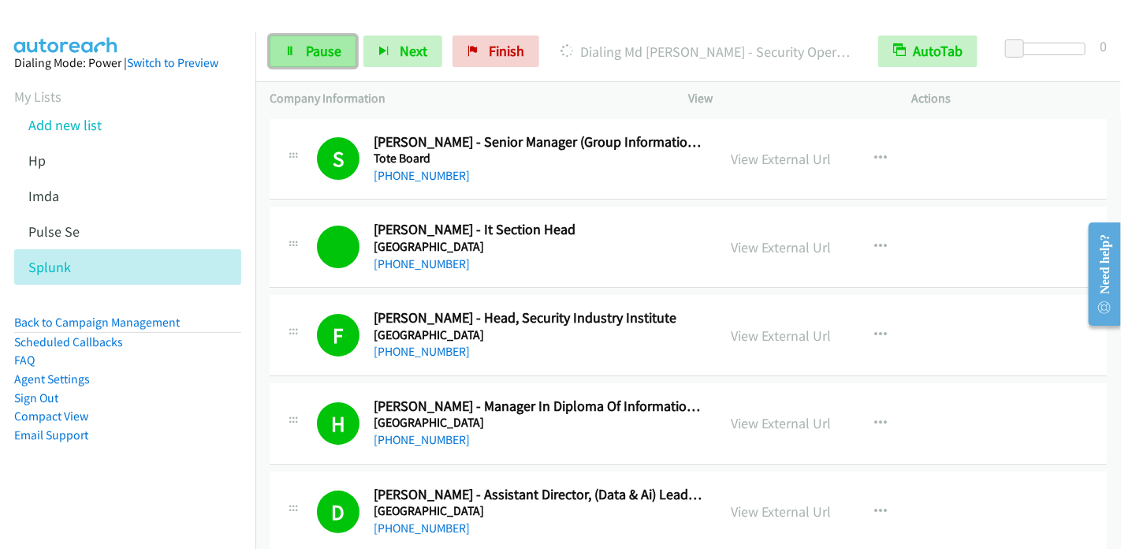
drag, startPoint x: 307, startPoint y: 56, endPoint x: 330, endPoint y: 47, distance: 23.7
click at [307, 56] on span "Pause" at bounding box center [323, 51] width 35 height 18
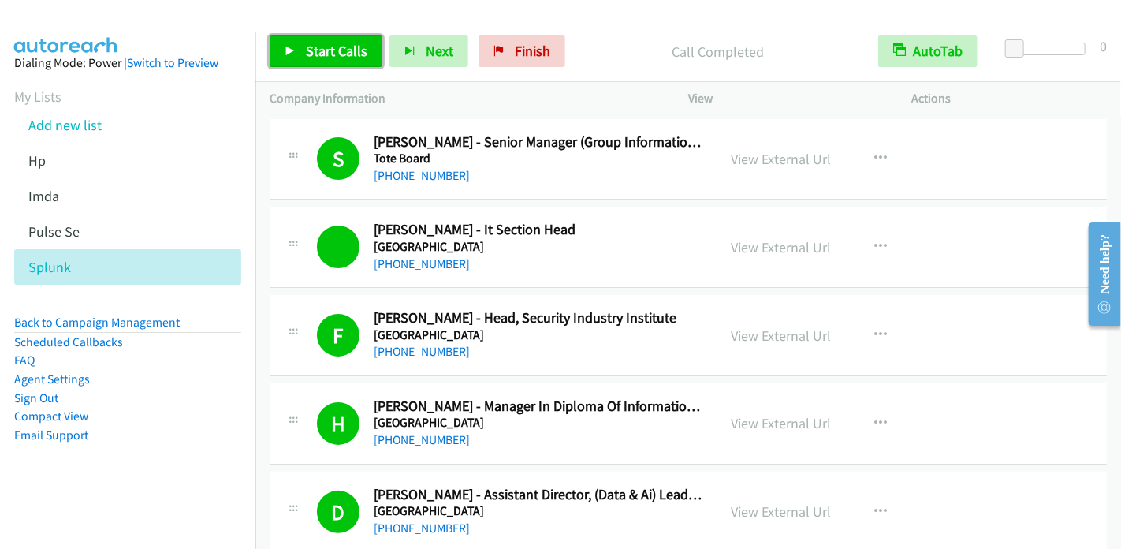
click at [352, 50] on span "Start Calls" at bounding box center [336, 51] width 61 height 18
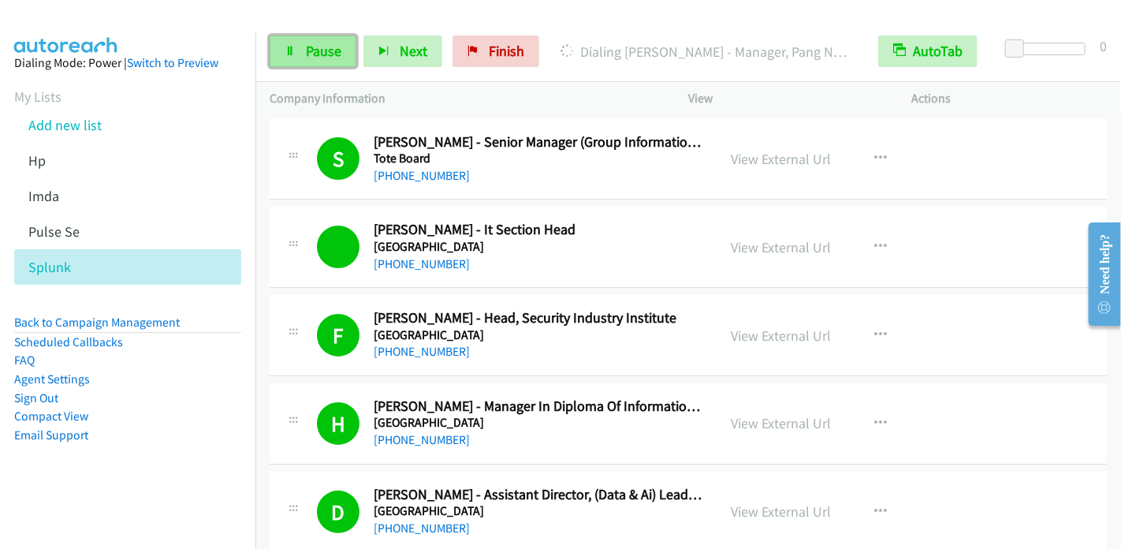
click at [326, 53] on span "Pause" at bounding box center [323, 51] width 35 height 18
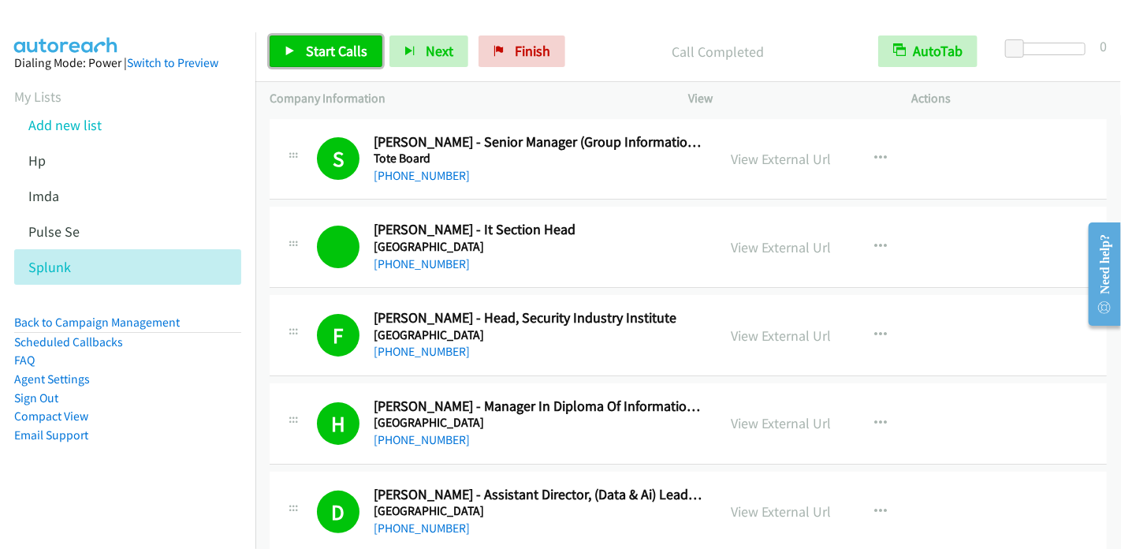
click at [330, 47] on span "Start Calls" at bounding box center [336, 51] width 61 height 18
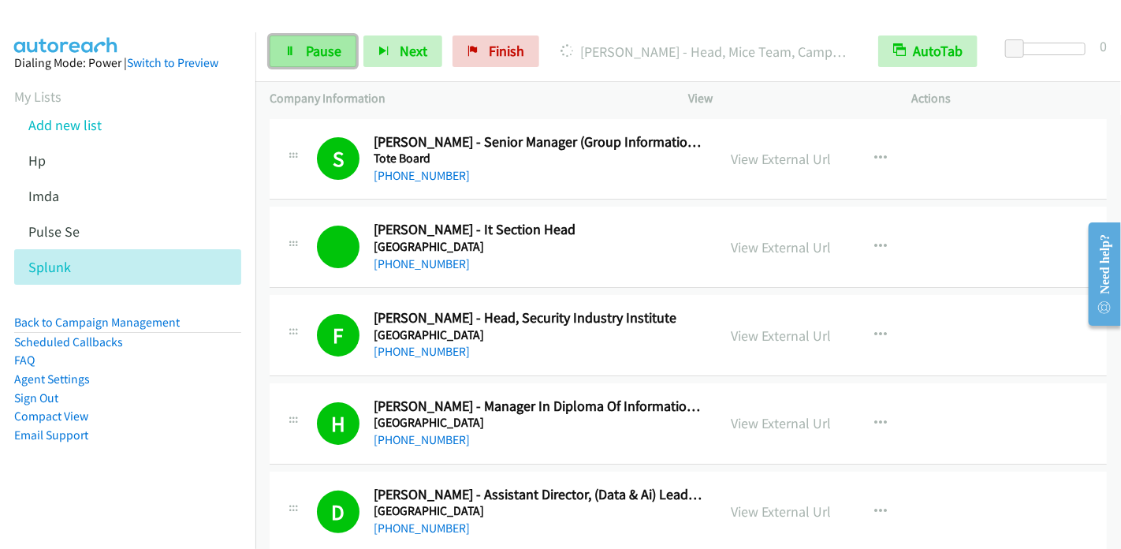
click at [328, 62] on link "Pause" at bounding box center [313, 51] width 87 height 32
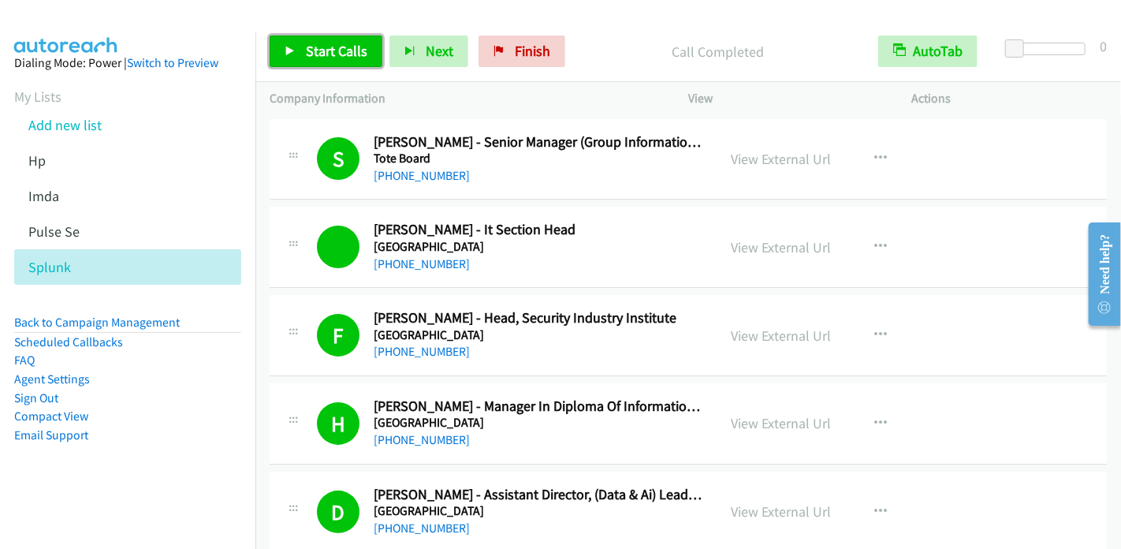
click at [306, 50] on span "Start Calls" at bounding box center [336, 51] width 61 height 18
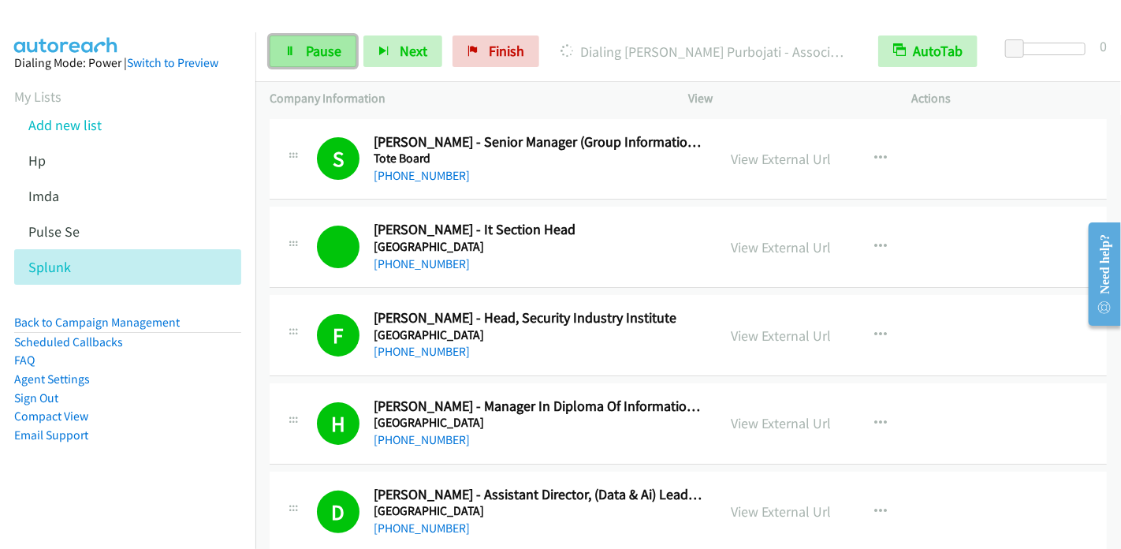
click at [331, 45] on span "Pause" at bounding box center [323, 51] width 35 height 18
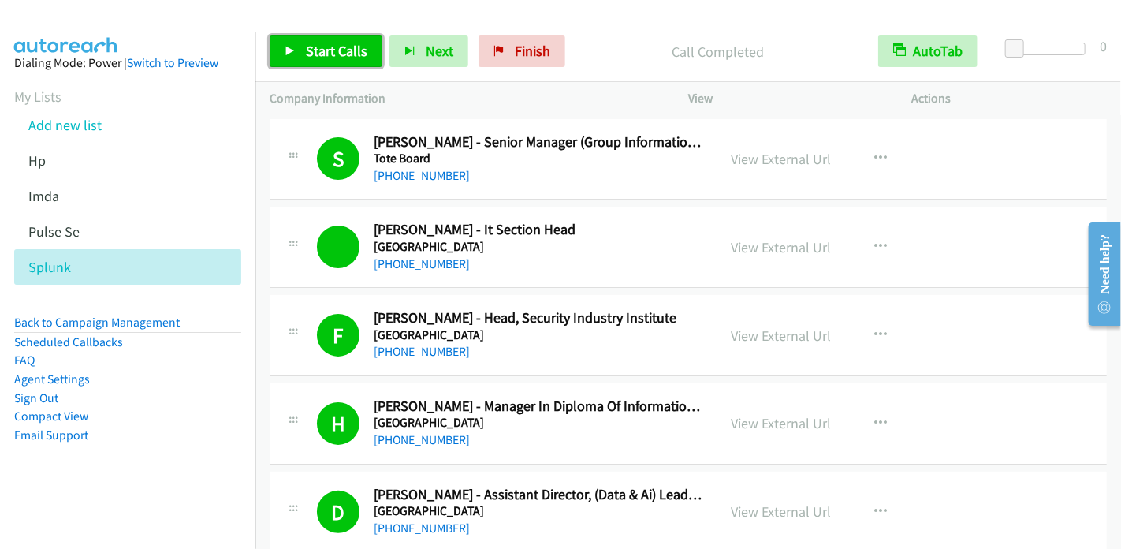
click at [321, 64] on link "Start Calls" at bounding box center [326, 51] width 113 height 32
click at [389, 42] on link "Pause" at bounding box center [404, 43] width 31 height 17
click at [330, 57] on span "Start Calls" at bounding box center [336, 51] width 61 height 18
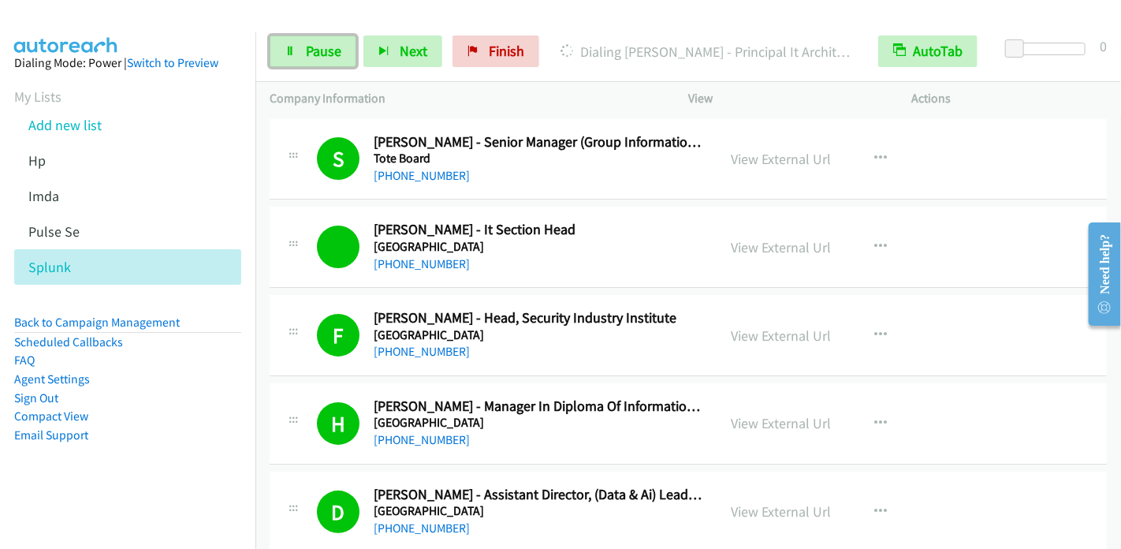
drag, startPoint x: 326, startPoint y: 47, endPoint x: 356, endPoint y: 3, distance: 52.7
click at [327, 47] on span "Pause" at bounding box center [323, 51] width 35 height 18
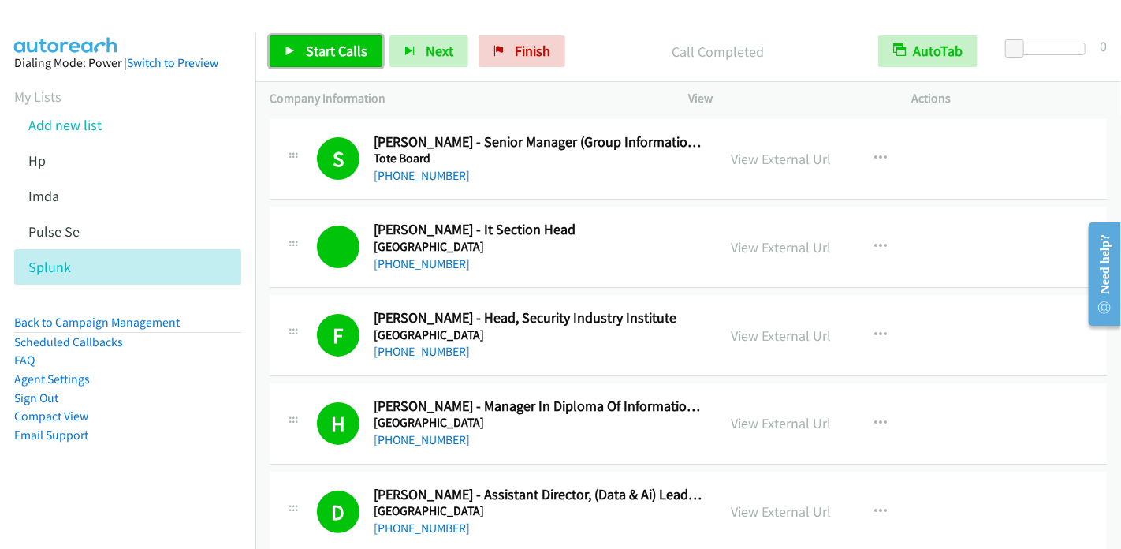
click at [309, 49] on span "Start Calls" at bounding box center [336, 51] width 61 height 18
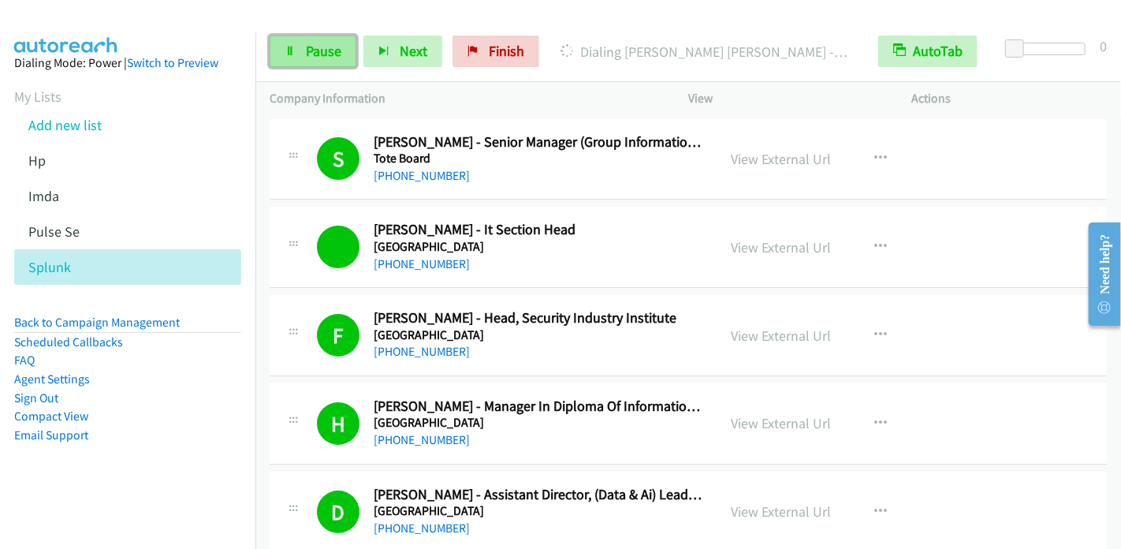
click at [315, 47] on span "Pause" at bounding box center [323, 51] width 35 height 18
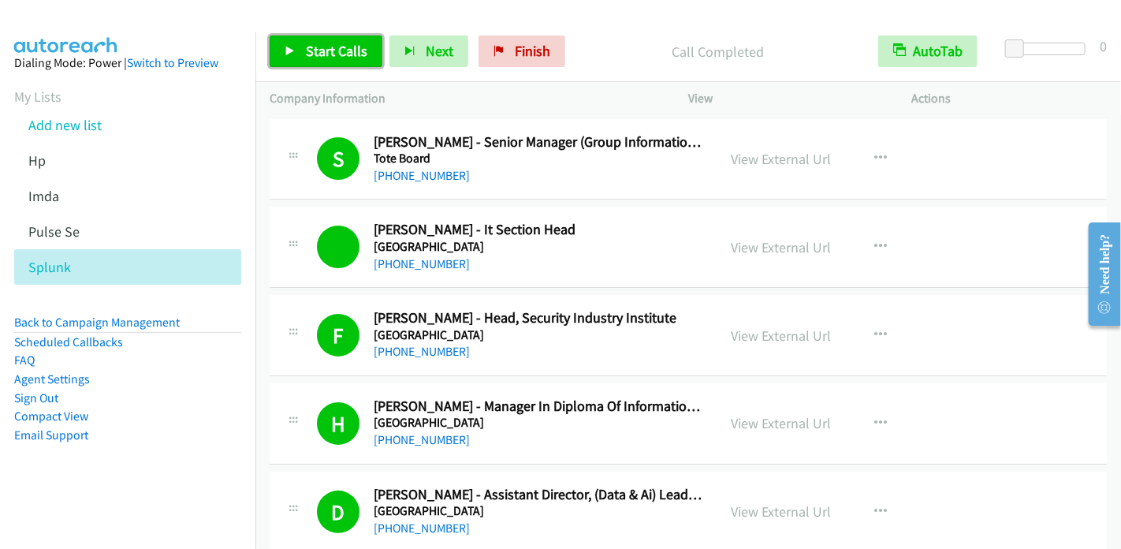
drag, startPoint x: 336, startPoint y: 57, endPoint x: 363, endPoint y: 37, distance: 33.3
click at [337, 58] on span "Start Calls" at bounding box center [336, 51] width 61 height 18
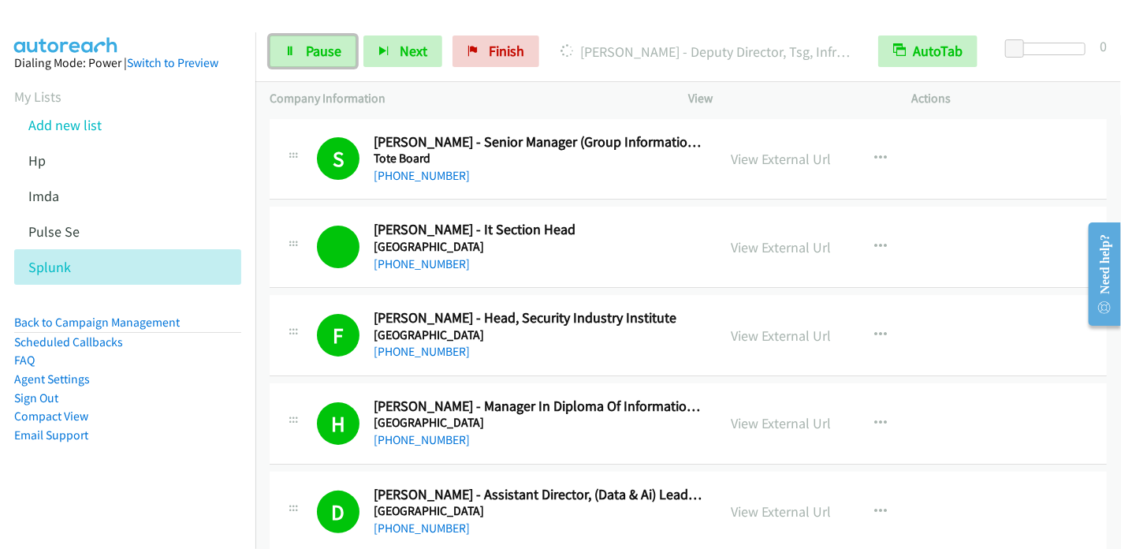
drag, startPoint x: 334, startPoint y: 47, endPoint x: 369, endPoint y: 22, distance: 42.4
click at [334, 47] on span "Pause" at bounding box center [323, 51] width 35 height 18
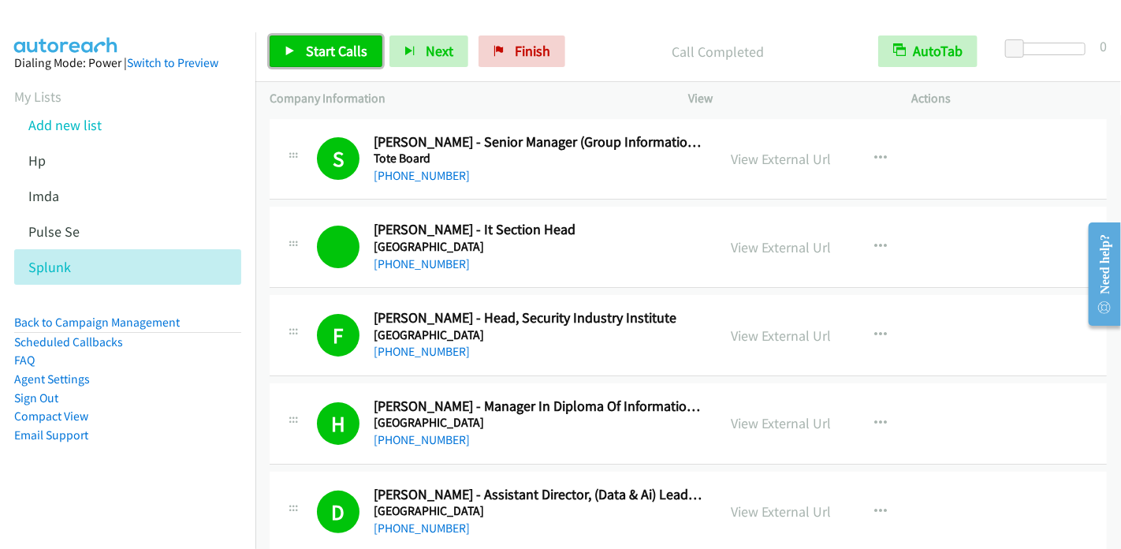
click at [356, 52] on span "Start Calls" at bounding box center [336, 51] width 61 height 18
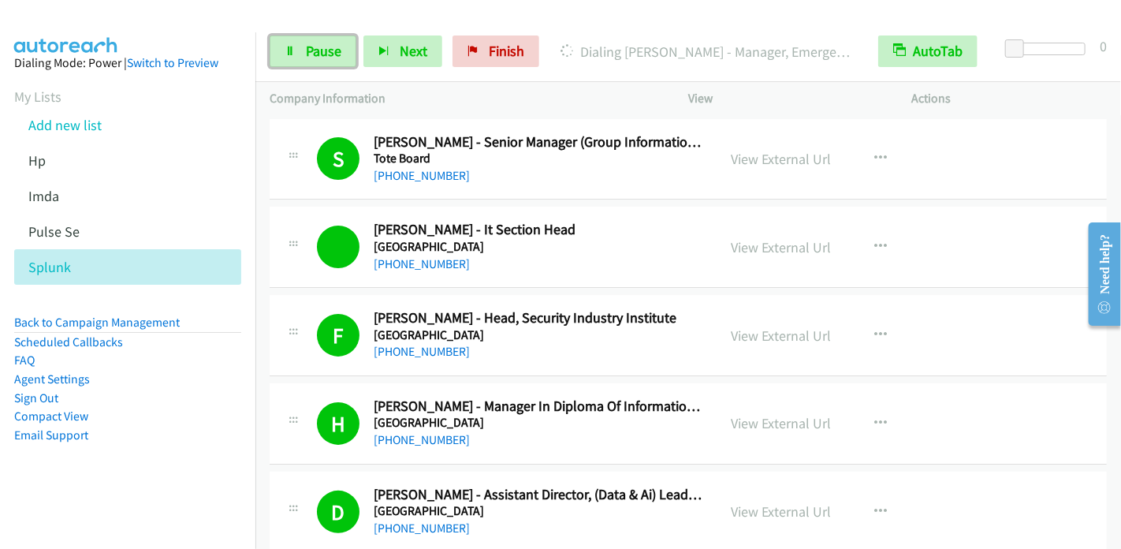
drag, startPoint x: 330, startPoint y: 49, endPoint x: 348, endPoint y: 29, distance: 27.3
click at [330, 50] on span "Pause" at bounding box center [323, 51] width 35 height 18
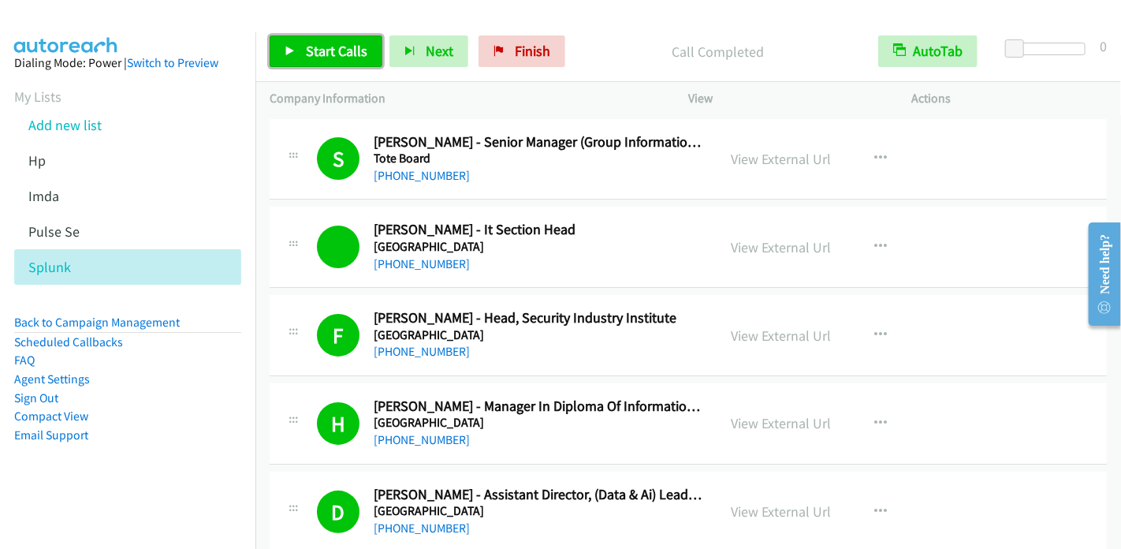
click at [328, 47] on span "Start Calls" at bounding box center [336, 51] width 61 height 18
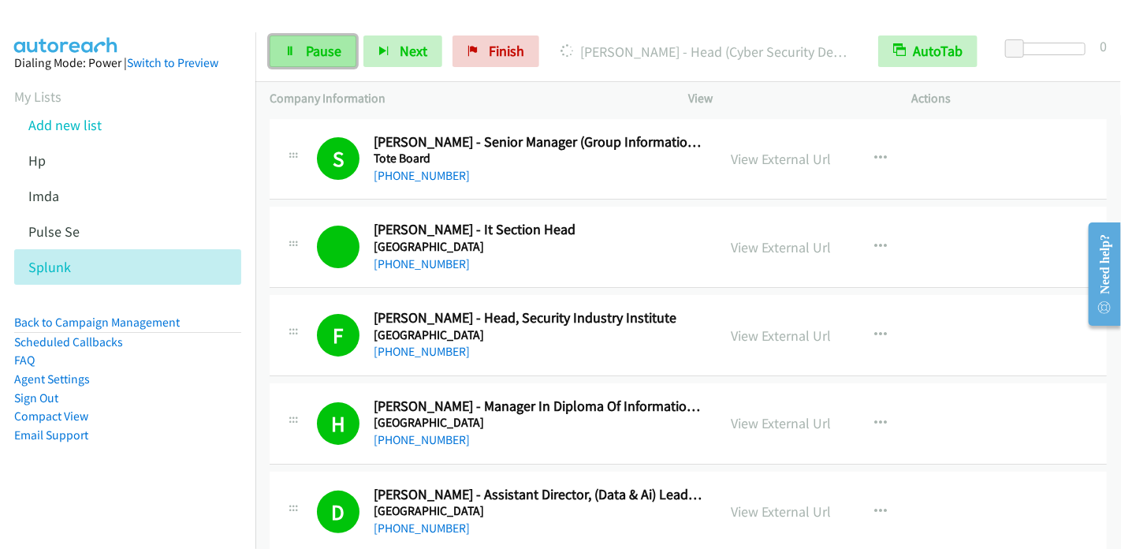
click at [318, 43] on span "Pause" at bounding box center [323, 51] width 35 height 18
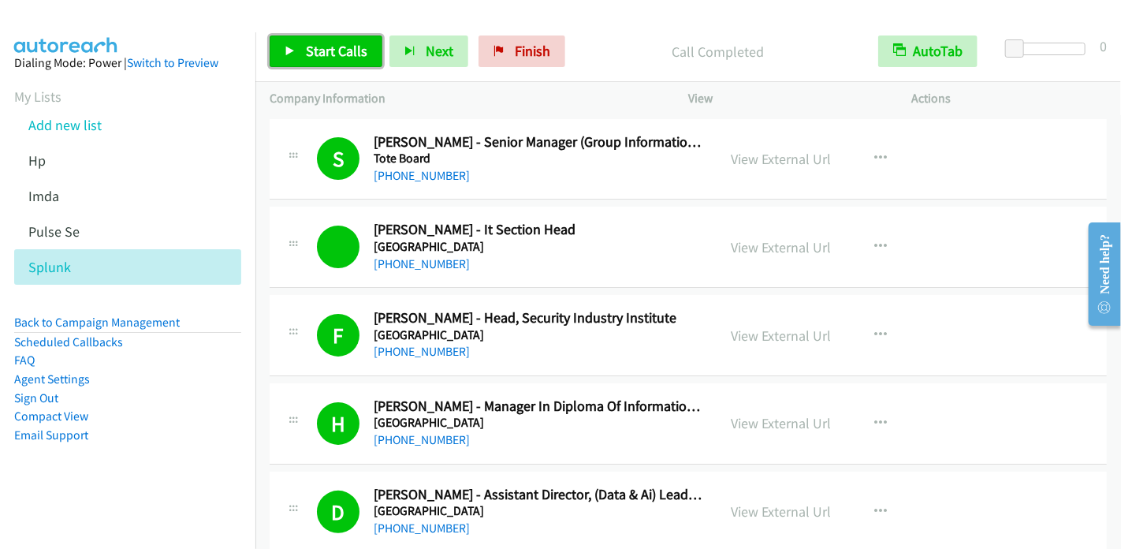
click at [321, 53] on span "Start Calls" at bounding box center [336, 51] width 61 height 18
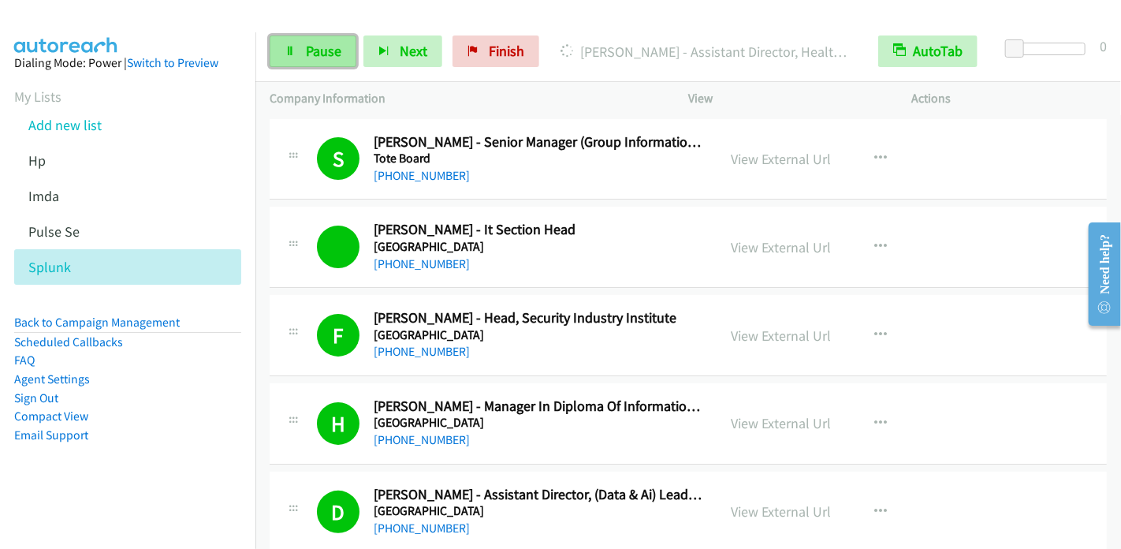
click at [325, 47] on span "Pause" at bounding box center [323, 51] width 35 height 18
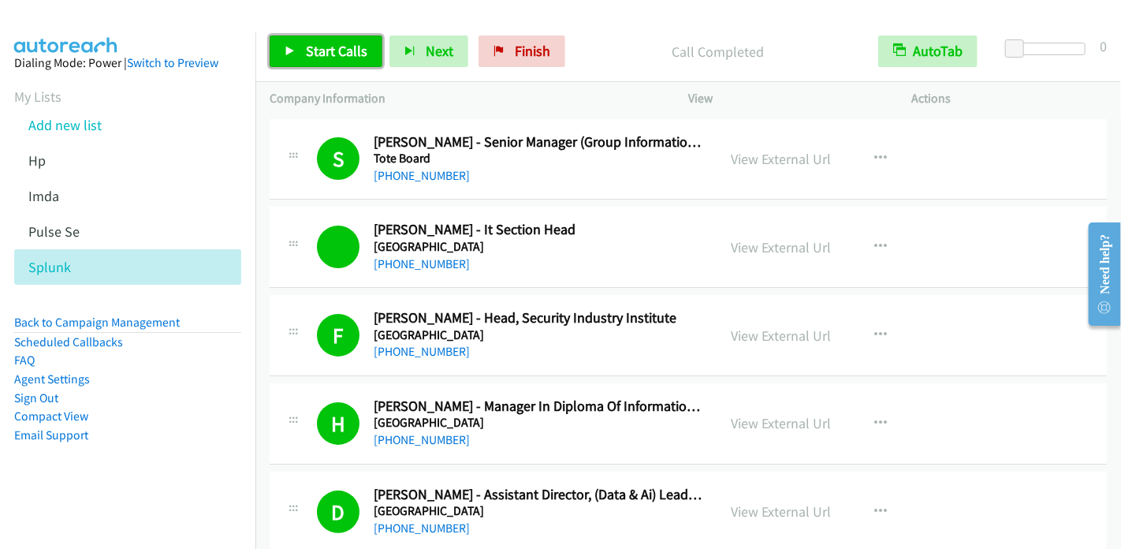
click at [298, 55] on link "Start Calls" at bounding box center [326, 51] width 113 height 32
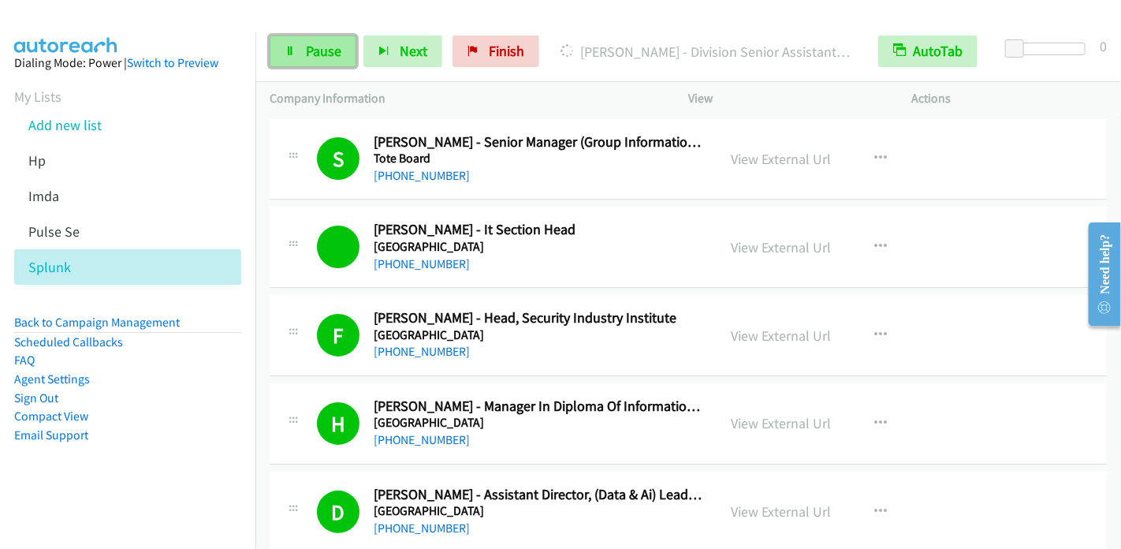
click at [312, 47] on span "Pause" at bounding box center [323, 51] width 35 height 18
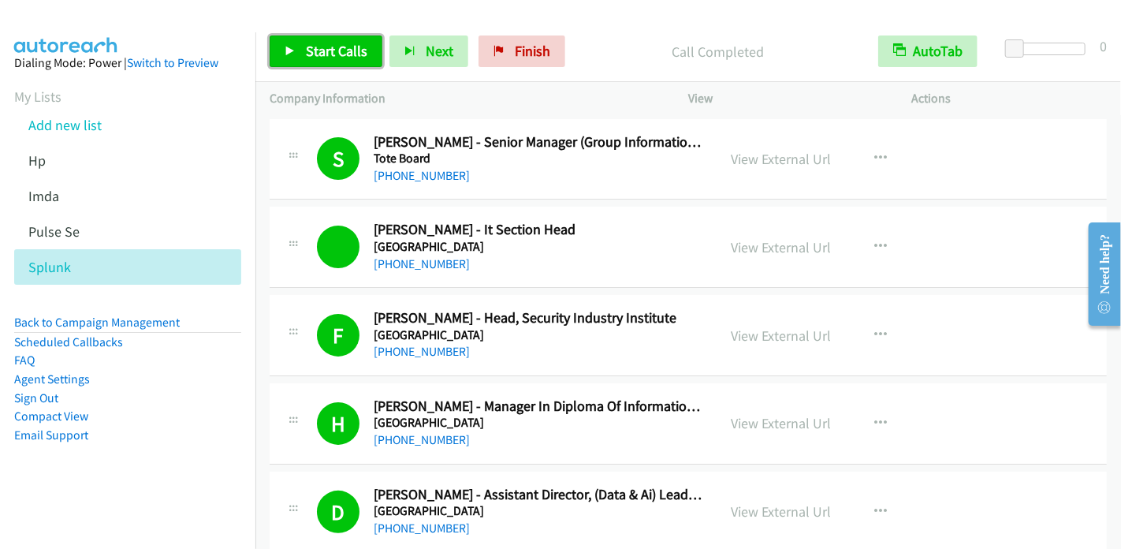
click at [326, 50] on span "Start Calls" at bounding box center [336, 51] width 61 height 18
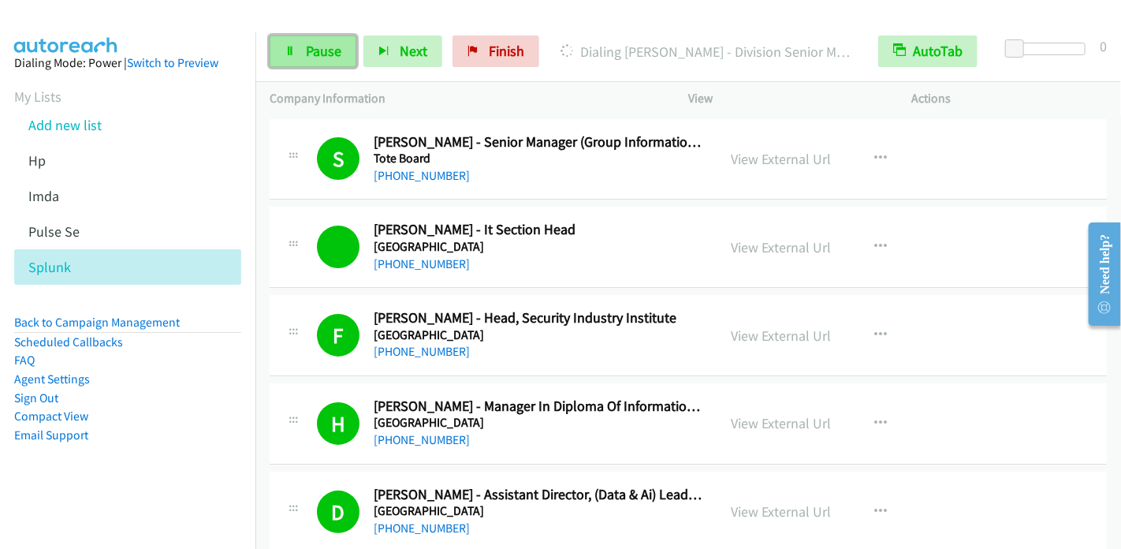
click at [299, 47] on link "Pause" at bounding box center [313, 51] width 87 height 32
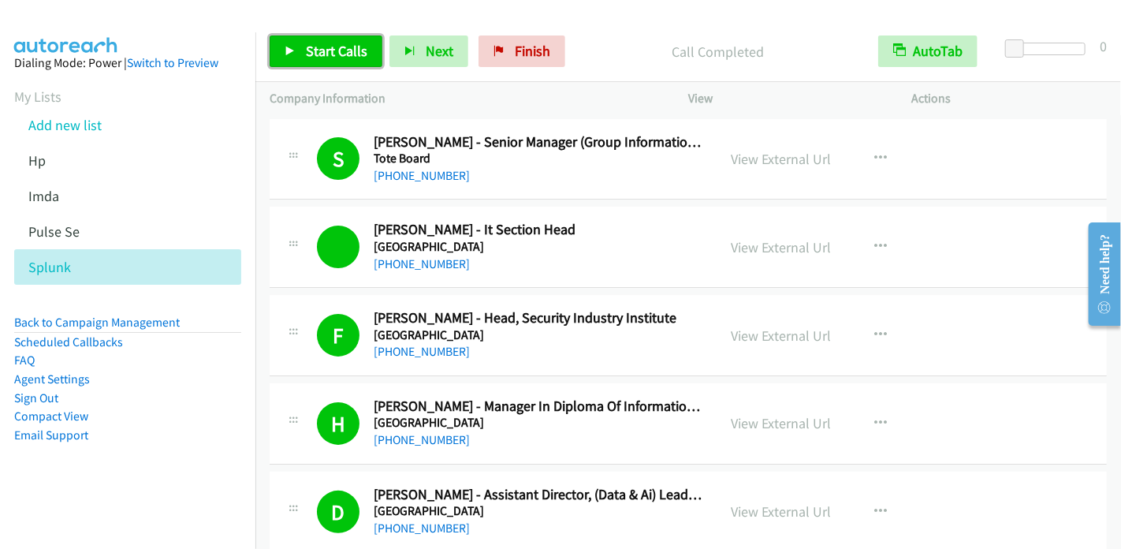
drag, startPoint x: 292, startPoint y: 47, endPoint x: 460, endPoint y: 3, distance: 173.6
click at [293, 47] on icon at bounding box center [290, 52] width 11 height 11
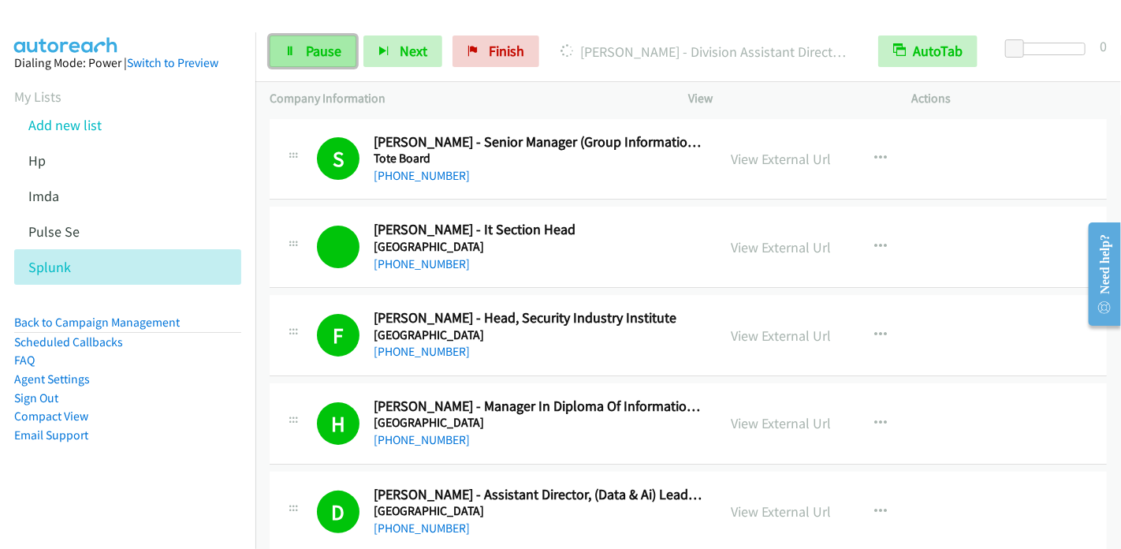
click at [290, 50] on icon at bounding box center [290, 52] width 11 height 11
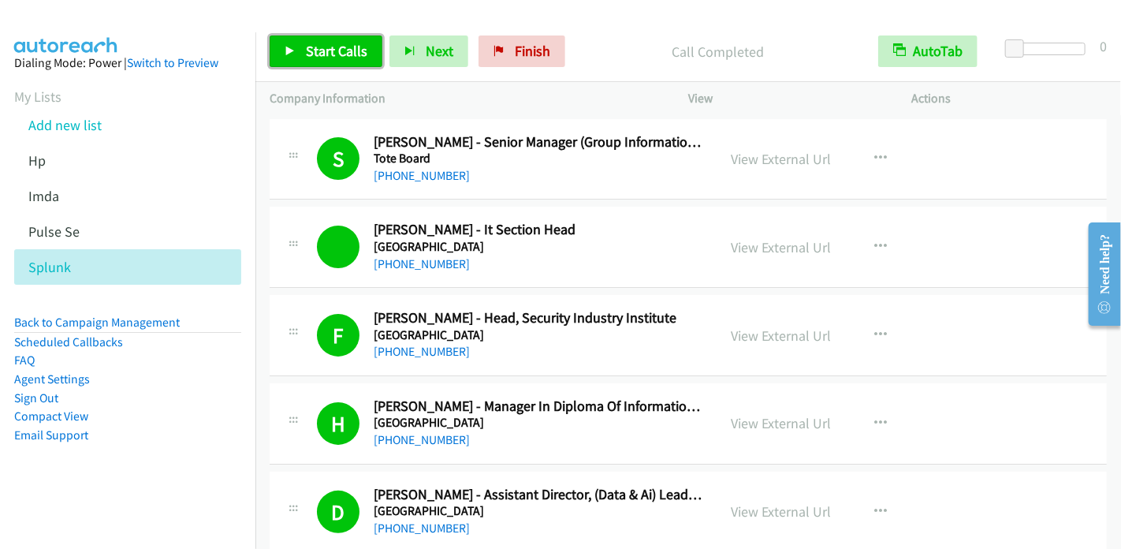
click at [300, 56] on link "Start Calls" at bounding box center [326, 51] width 113 height 32
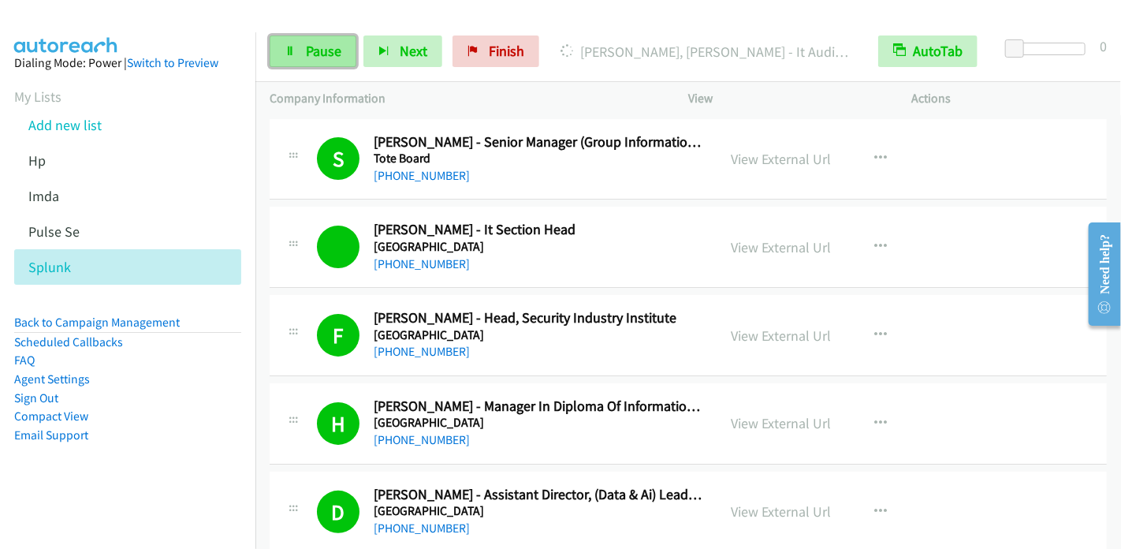
click at [306, 49] on span "Pause" at bounding box center [323, 51] width 35 height 18
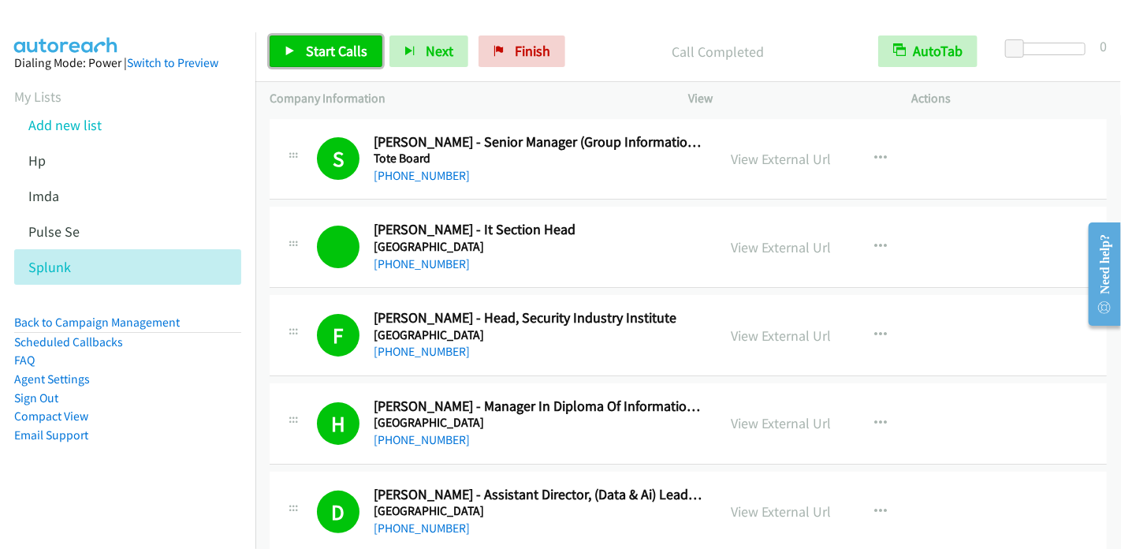
click at [344, 55] on span "Start Calls" at bounding box center [336, 51] width 61 height 18
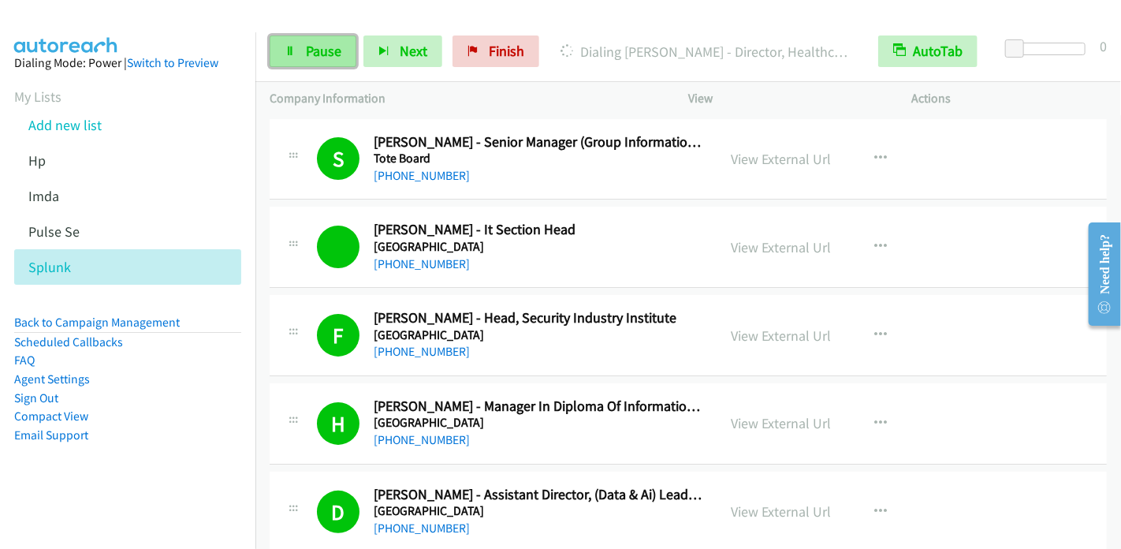
drag, startPoint x: 318, startPoint y: 46, endPoint x: 329, endPoint y: 40, distance: 11.6
click at [318, 47] on span "Pause" at bounding box center [323, 51] width 35 height 18
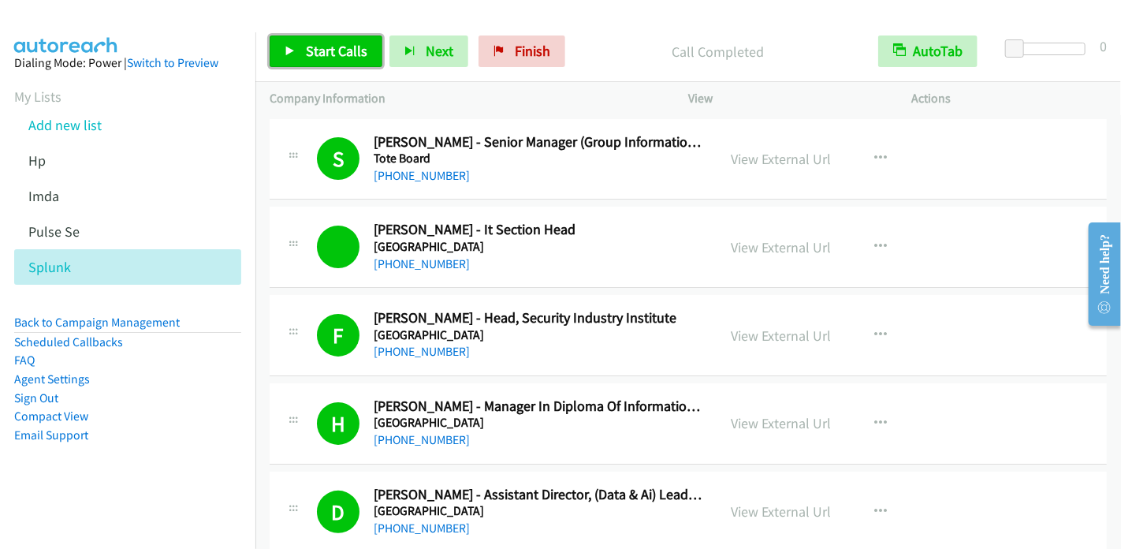
click at [287, 54] on icon at bounding box center [290, 52] width 11 height 11
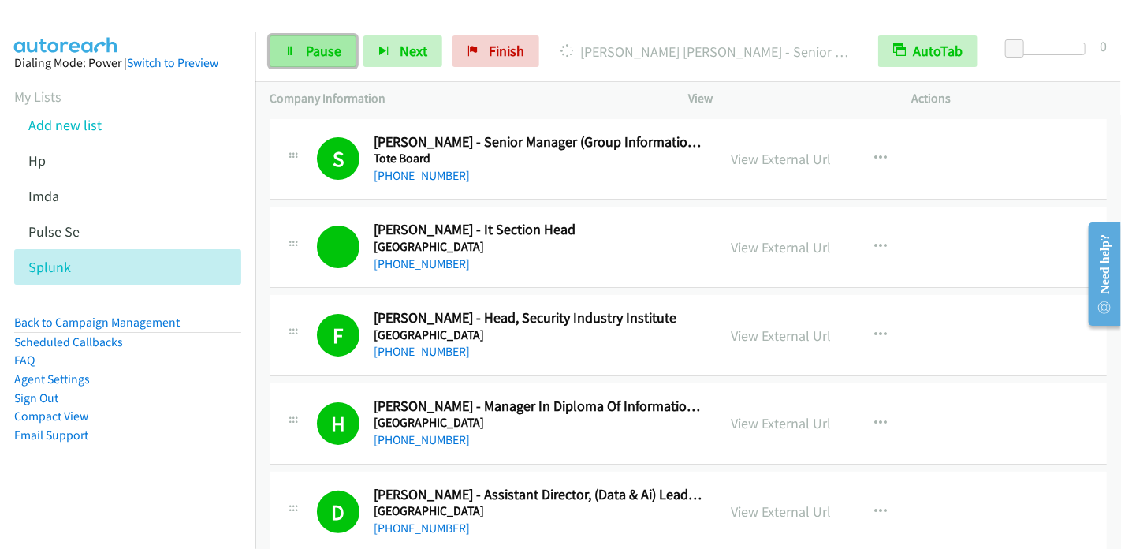
click at [279, 59] on link "Pause" at bounding box center [313, 51] width 87 height 32
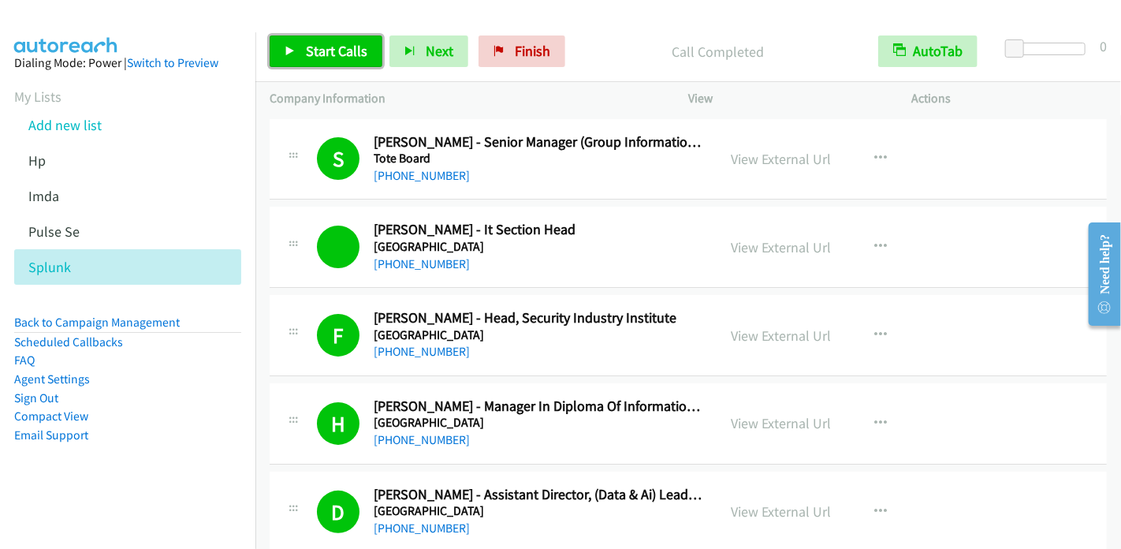
click at [312, 43] on span "Start Calls" at bounding box center [336, 51] width 61 height 18
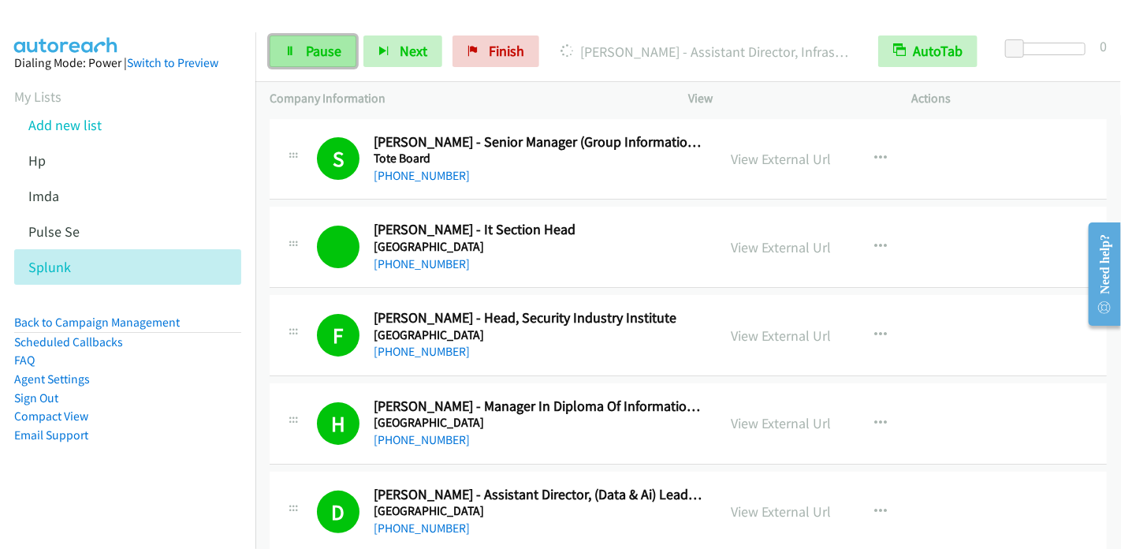
click at [327, 50] on span "Pause" at bounding box center [323, 51] width 35 height 18
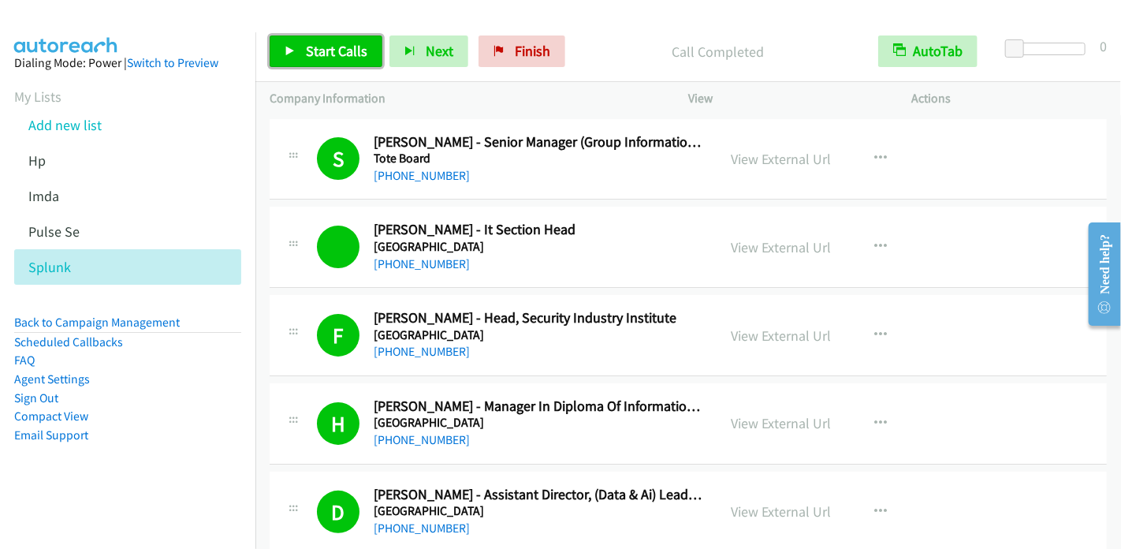
click at [323, 47] on span "Start Calls" at bounding box center [336, 51] width 61 height 18
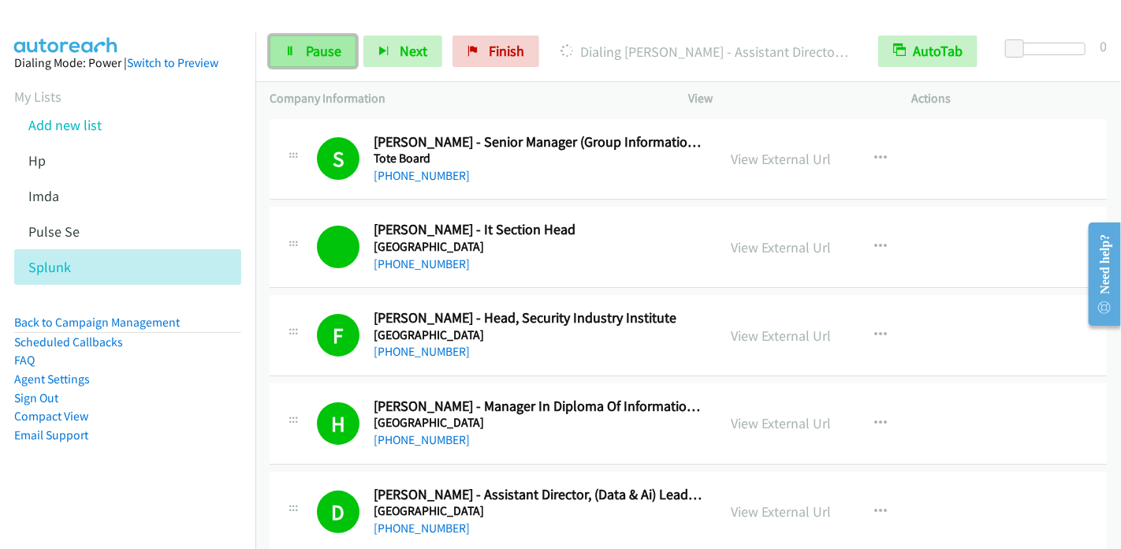
click at [319, 65] on link "Pause" at bounding box center [313, 51] width 87 height 32
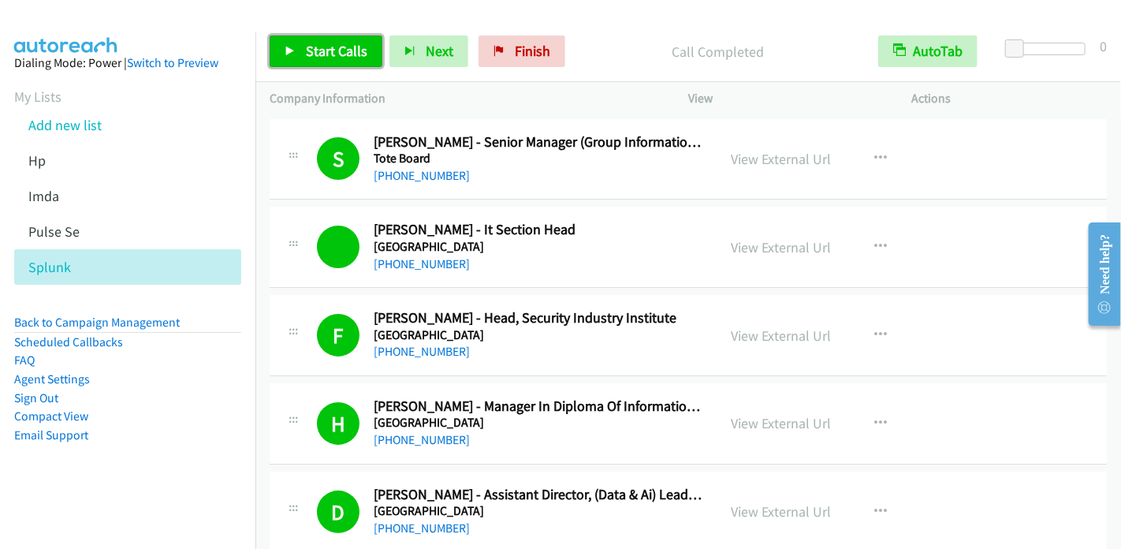
click at [325, 53] on span "Start Calls" at bounding box center [336, 51] width 61 height 18
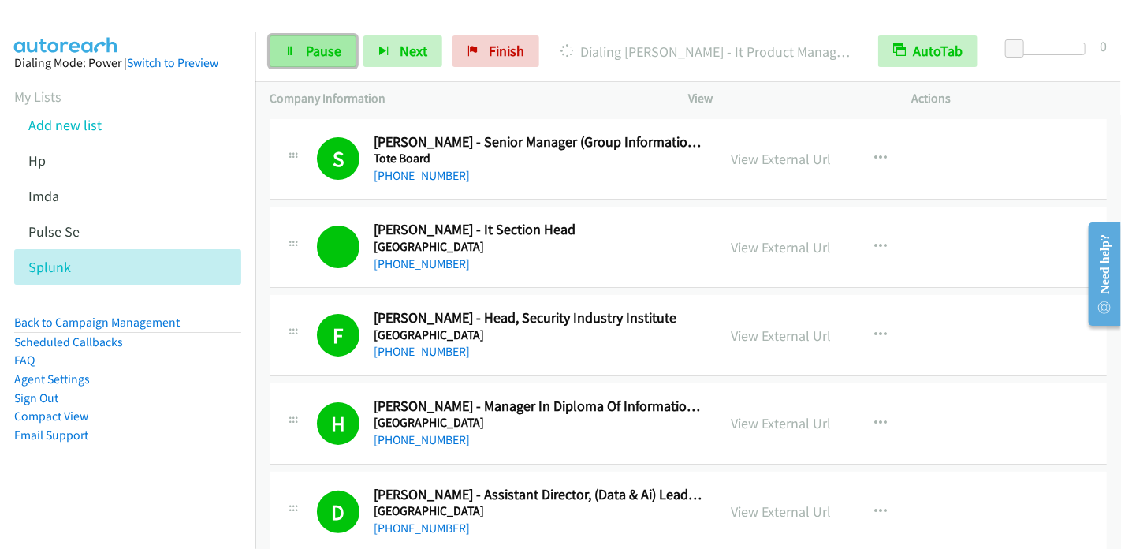
click at [331, 48] on span "Pause" at bounding box center [323, 51] width 35 height 18
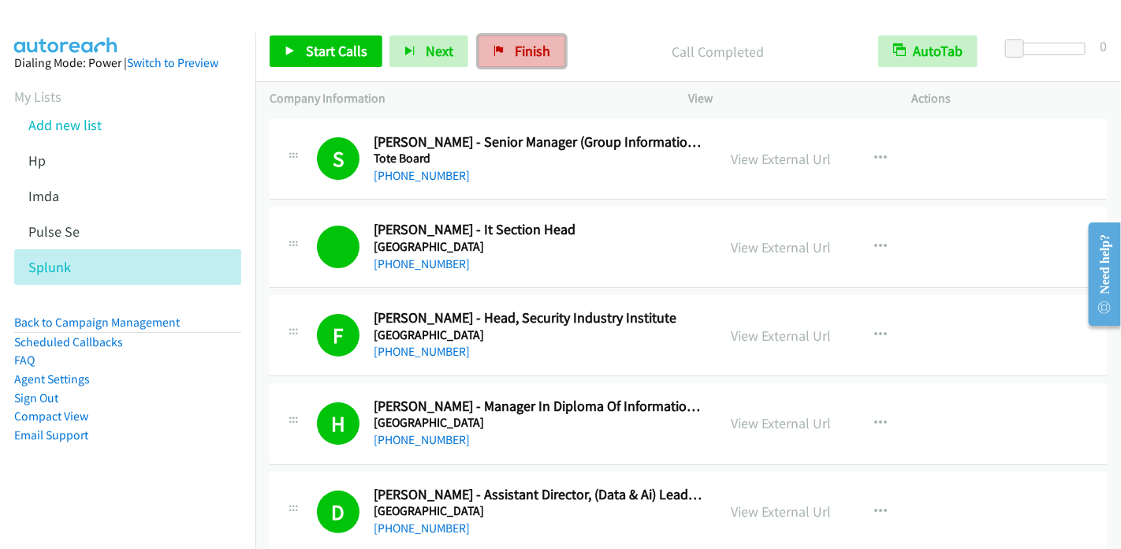
click at [531, 58] on span "Finish" at bounding box center [532, 51] width 35 height 18
